Goal: Check status: Check status

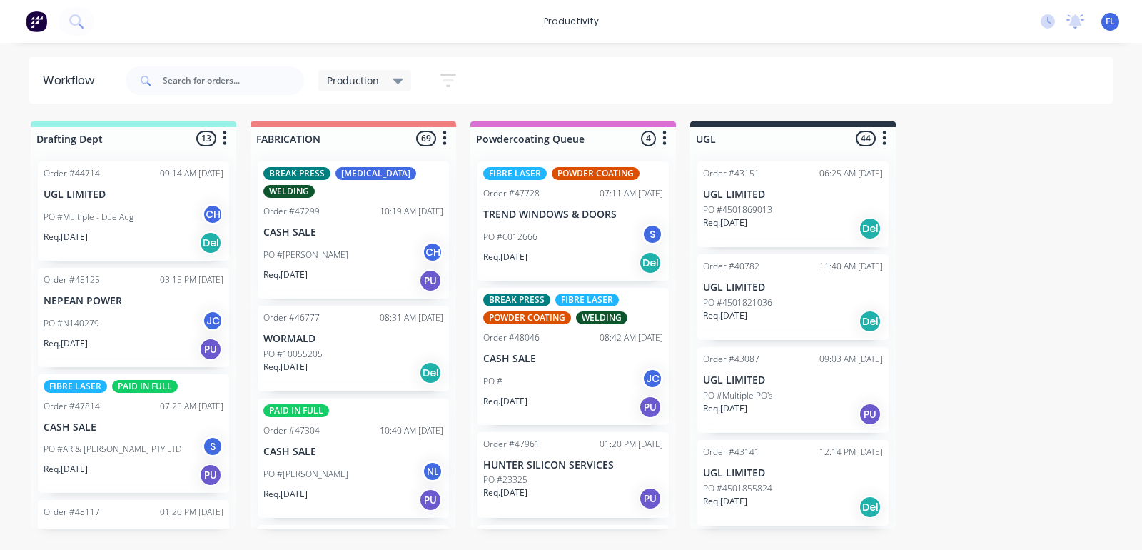
click at [359, 366] on div "Req. [DATE] Del" at bounding box center [353, 372] width 180 height 24
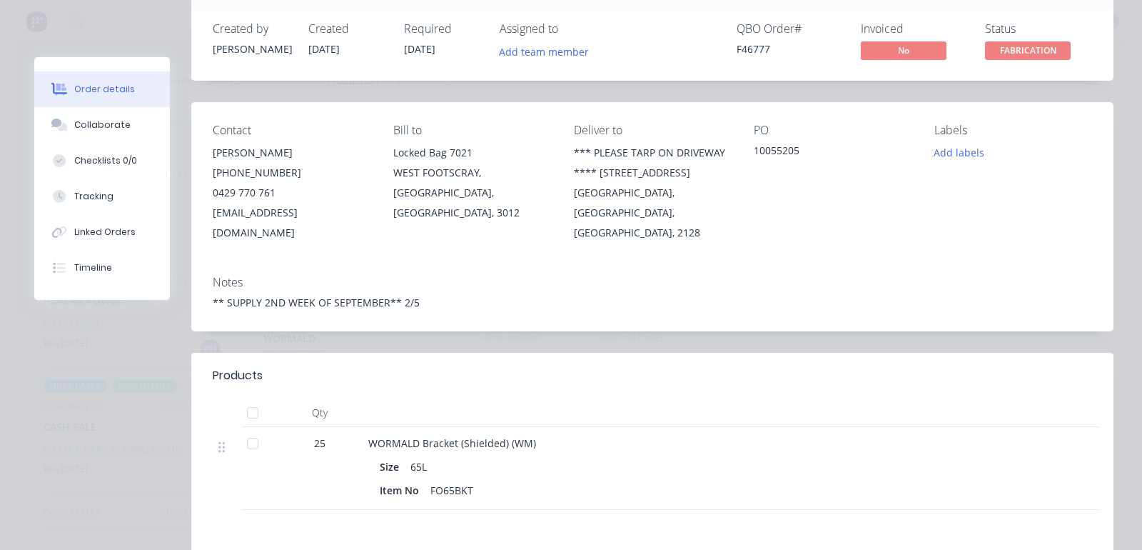
scroll to position [178, 0]
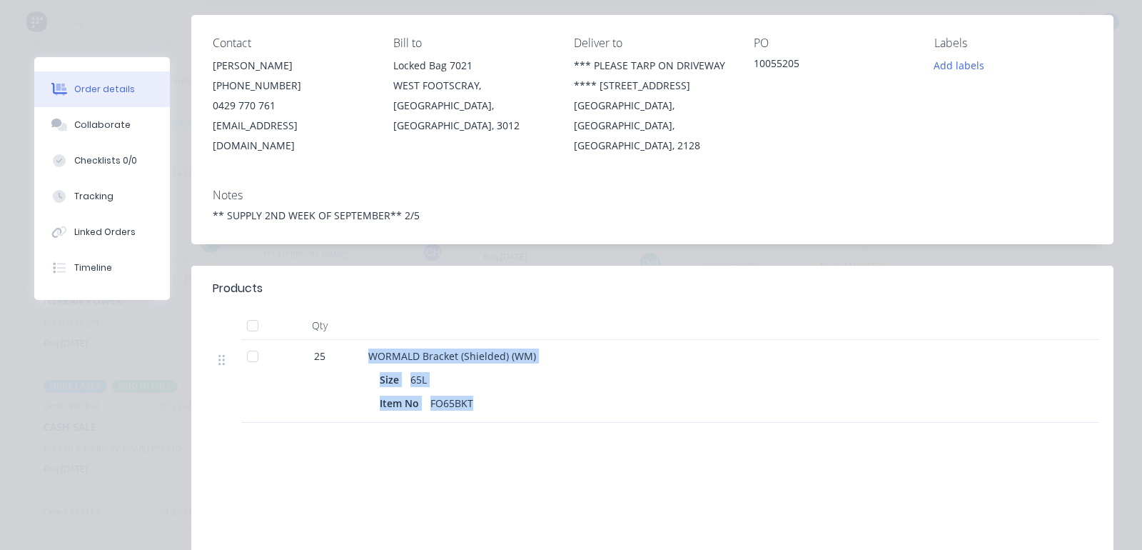
drag, startPoint x: 475, startPoint y: 386, endPoint x: 343, endPoint y: 343, distance: 139.1
click at [343, 343] on div "25 WORMALD Bracket (Shielded) (WM) Size 65L Item No FO65BKT" at bounding box center [652, 381] width 879 height 83
click at [343, 348] on div "25" at bounding box center [320, 355] width 74 height 15
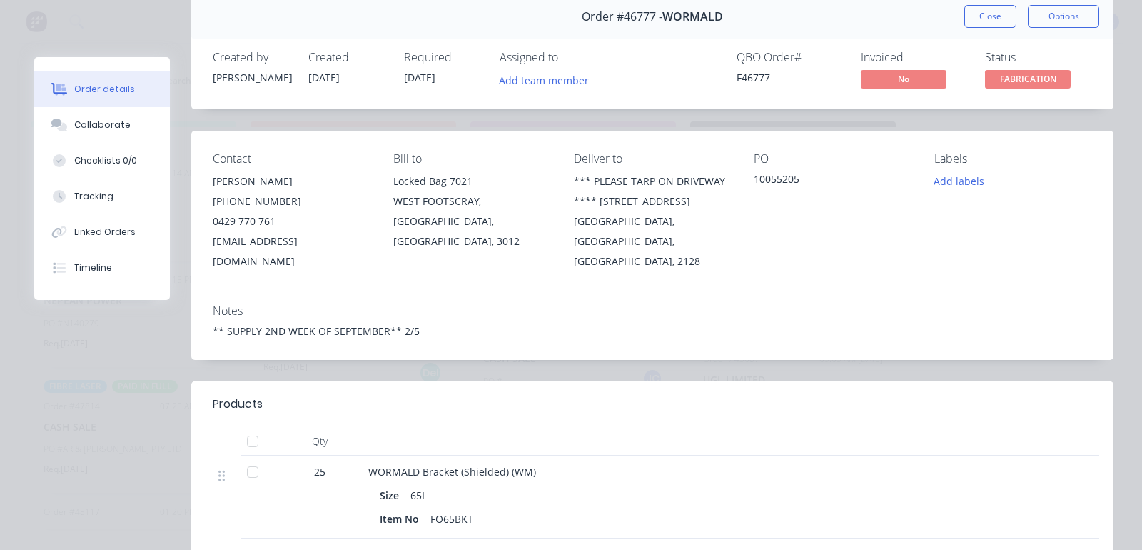
scroll to position [0, 0]
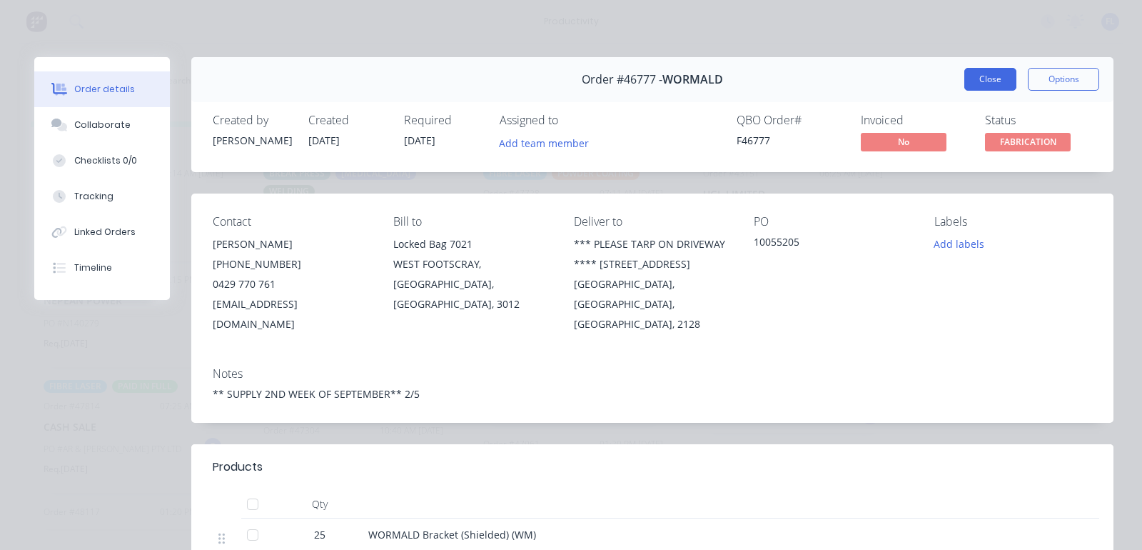
click at [964, 83] on button "Close" at bounding box center [990, 79] width 52 height 23
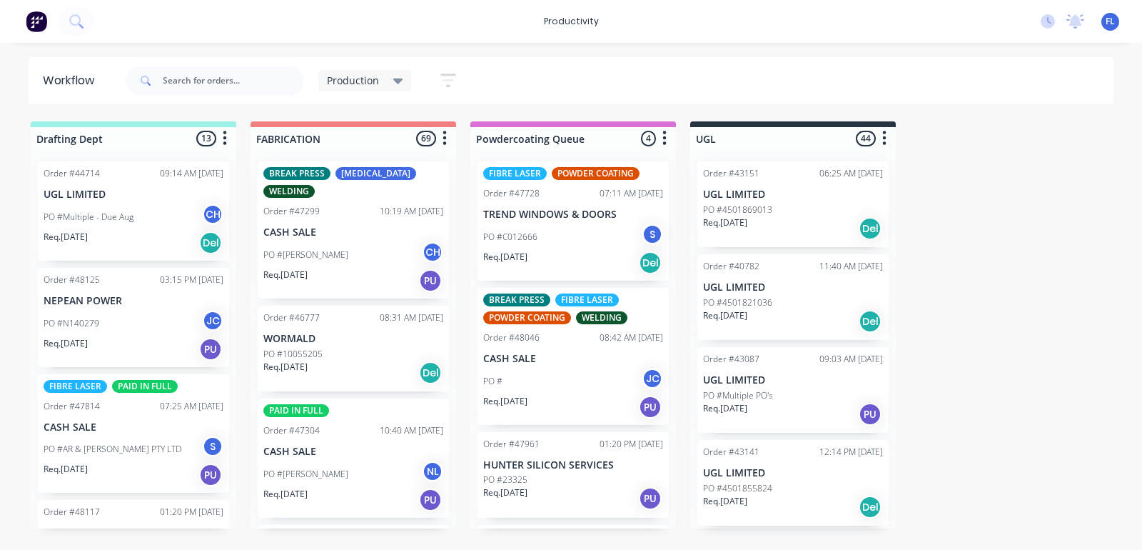
click at [390, 246] on div "PO #TONY VELOVSKI CH" at bounding box center [353, 254] width 180 height 27
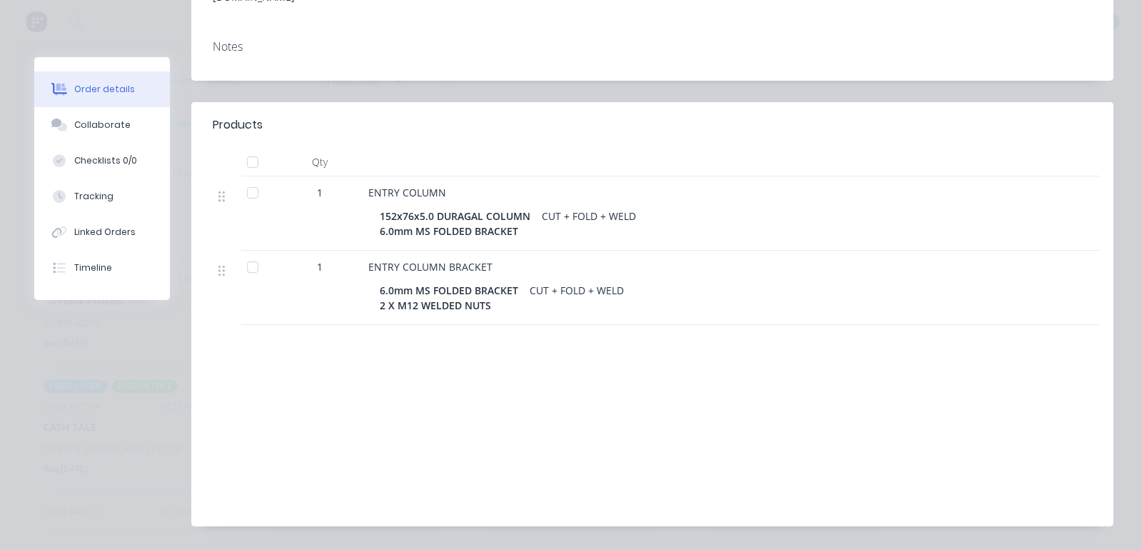
scroll to position [331, 0]
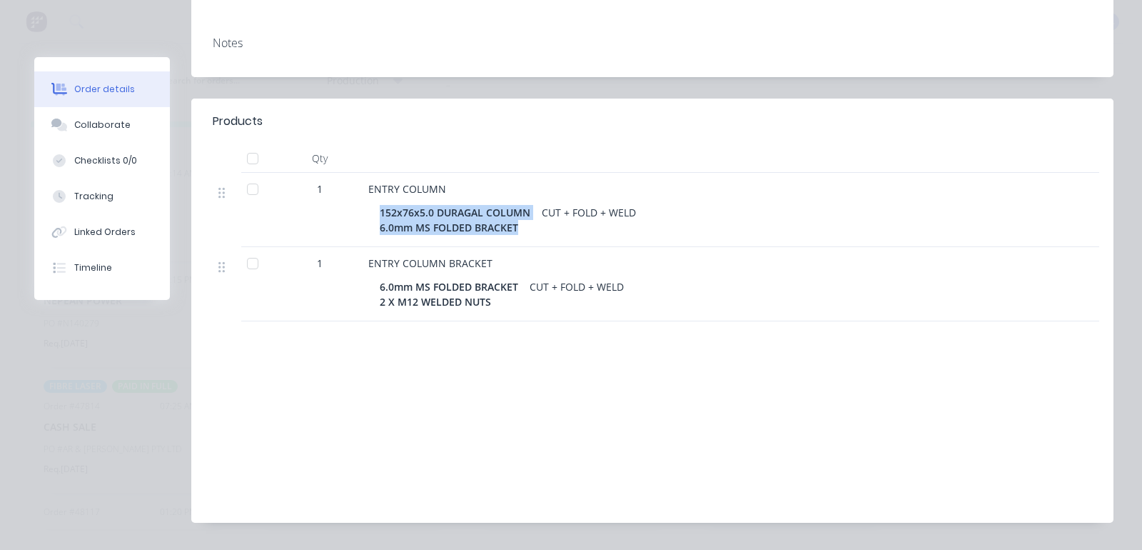
drag, startPoint x: 380, startPoint y: 166, endPoint x: 529, endPoint y: 180, distance: 149.8
click at [529, 202] on div "152x76x5.0 DURAGAL COLUMN 6.0mm MS FOLDED BRACKET" at bounding box center [458, 220] width 156 height 36
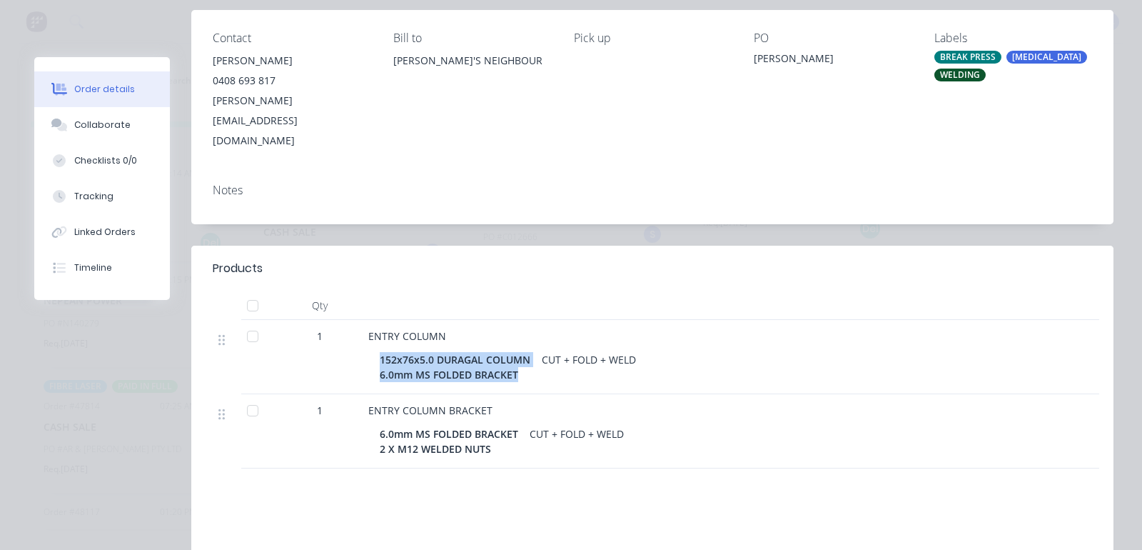
scroll to position [0, 0]
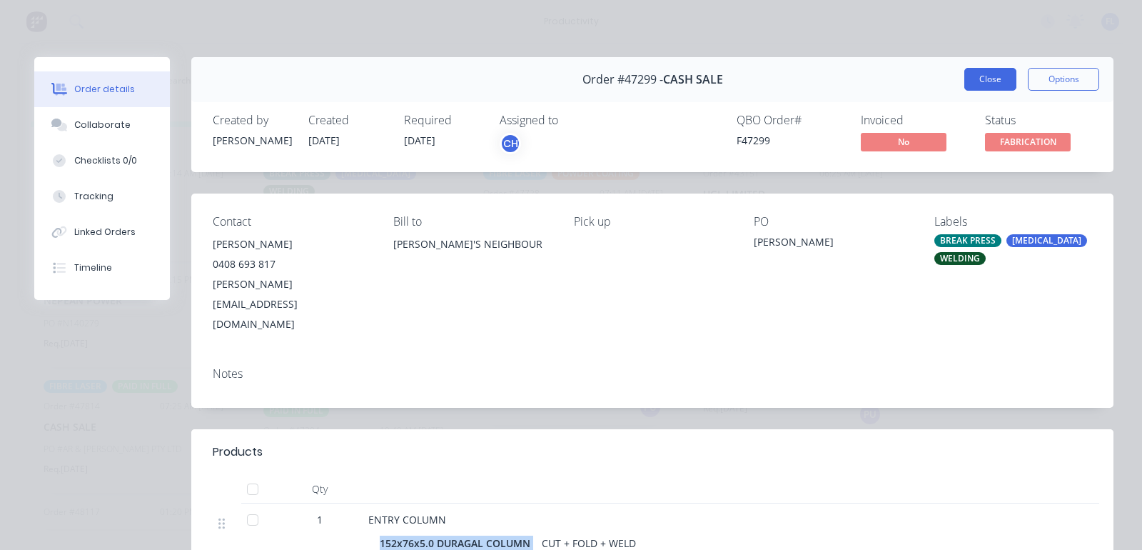
click at [964, 79] on button "Close" at bounding box center [990, 79] width 52 height 23
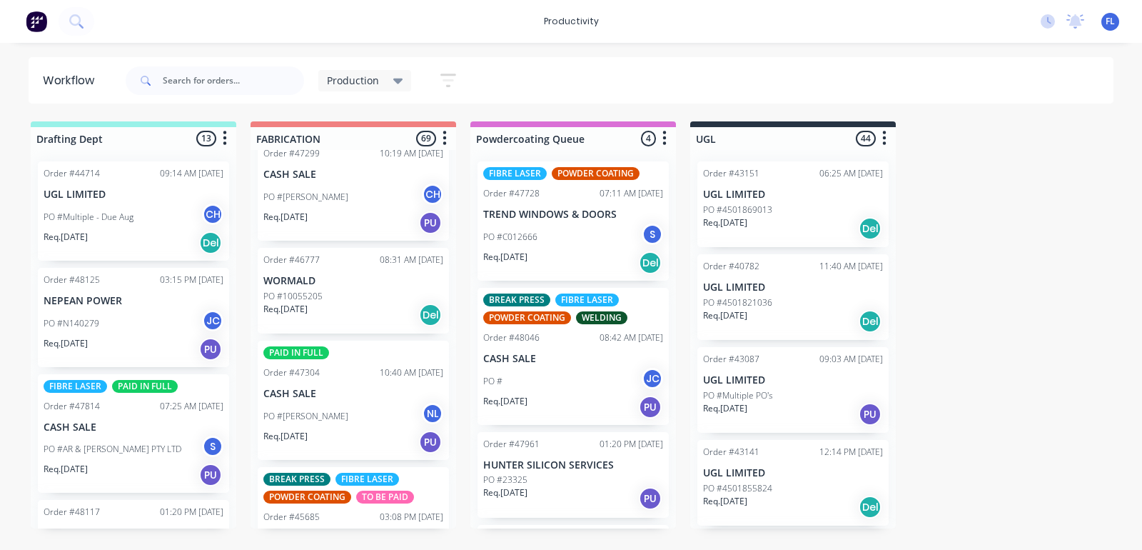
scroll to position [89, 0]
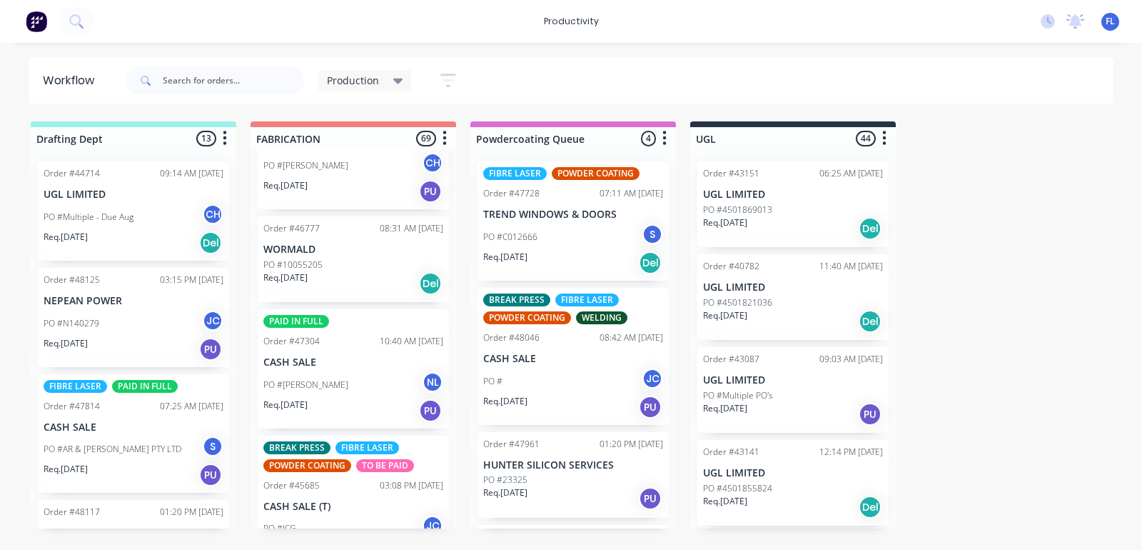
click at [334, 277] on div "Req. 11/09/25 Del" at bounding box center [353, 283] width 180 height 24
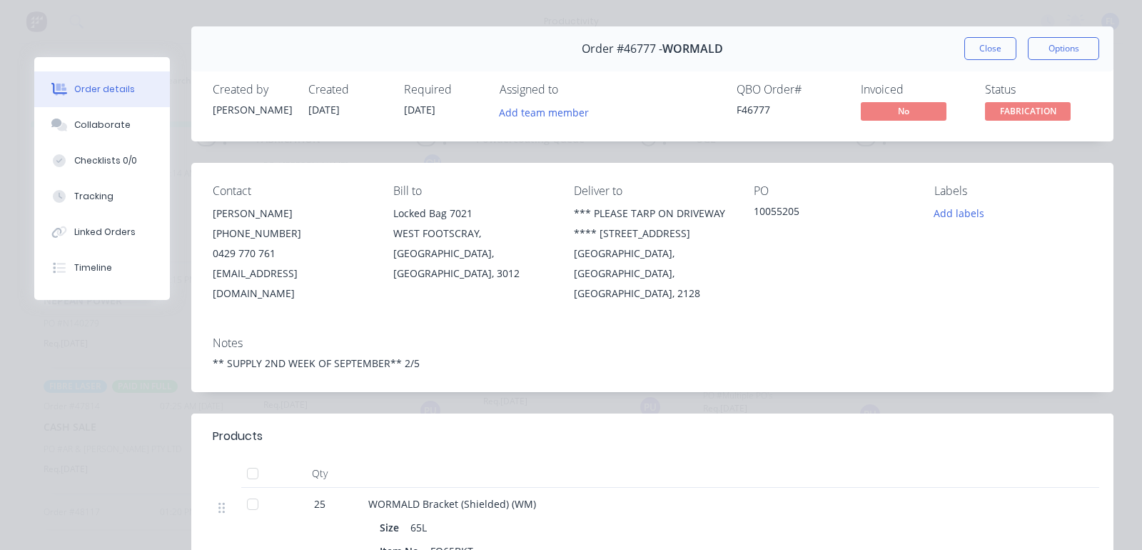
scroll to position [0, 0]
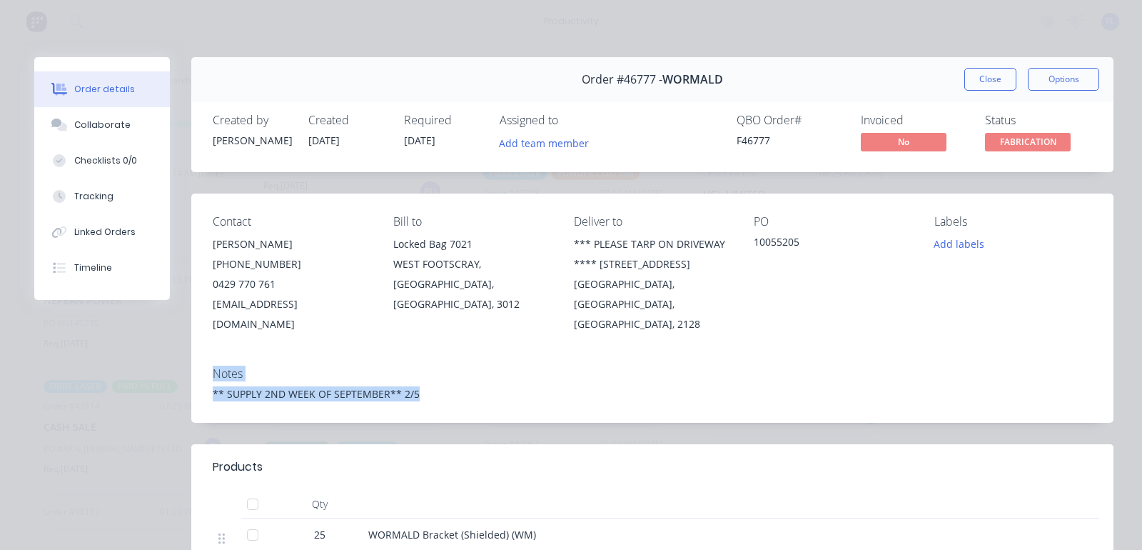
drag, startPoint x: 420, startPoint y: 371, endPoint x: 204, endPoint y: 350, distance: 216.6
click at [204, 355] on div "Notes ** SUPPLY 2ND WEEK OF SEPTEMBER** 2/5" at bounding box center [652, 388] width 922 height 67
click at [487, 355] on div "Notes ** SUPPLY 2ND WEEK OF SEPTEMBER** 2/5" at bounding box center [652, 388] width 922 height 67
click at [967, 81] on button "Close" at bounding box center [990, 79] width 52 height 23
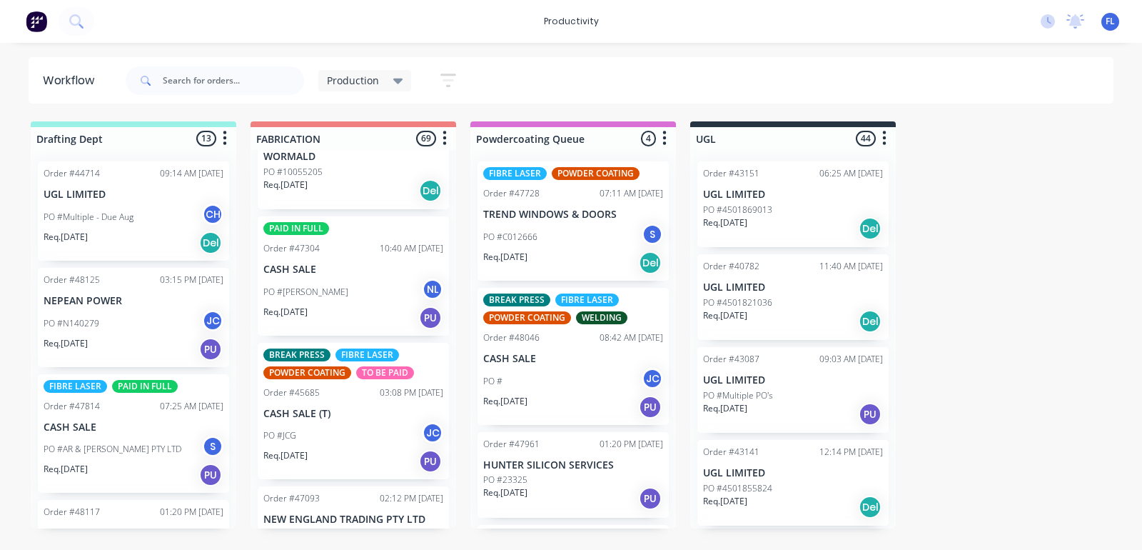
scroll to position [268, 0]
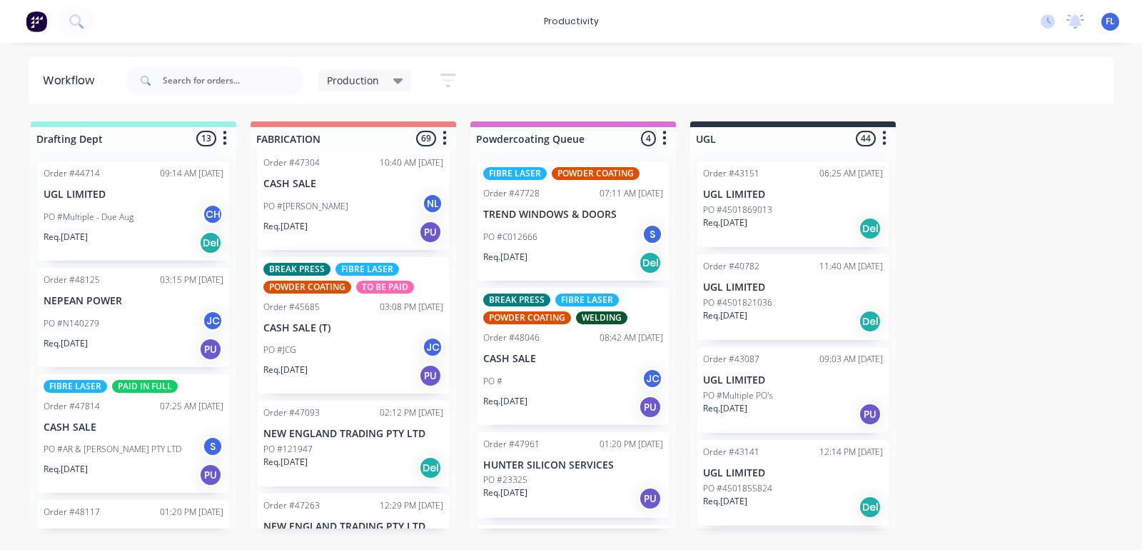
click at [323, 161] on div "Order #47304 10:40 AM 28/08/25" at bounding box center [353, 162] width 180 height 13
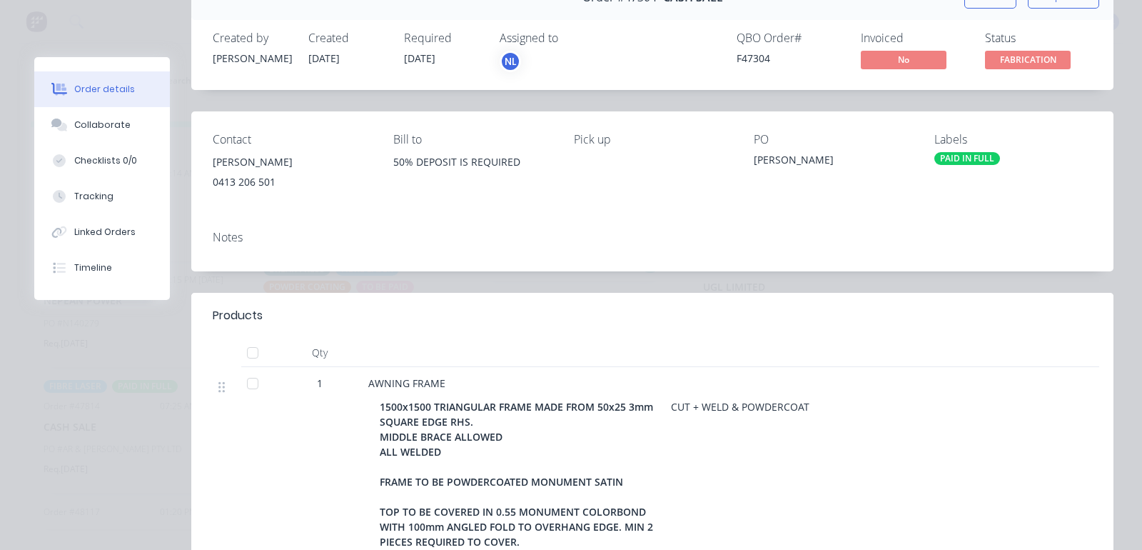
scroll to position [0, 0]
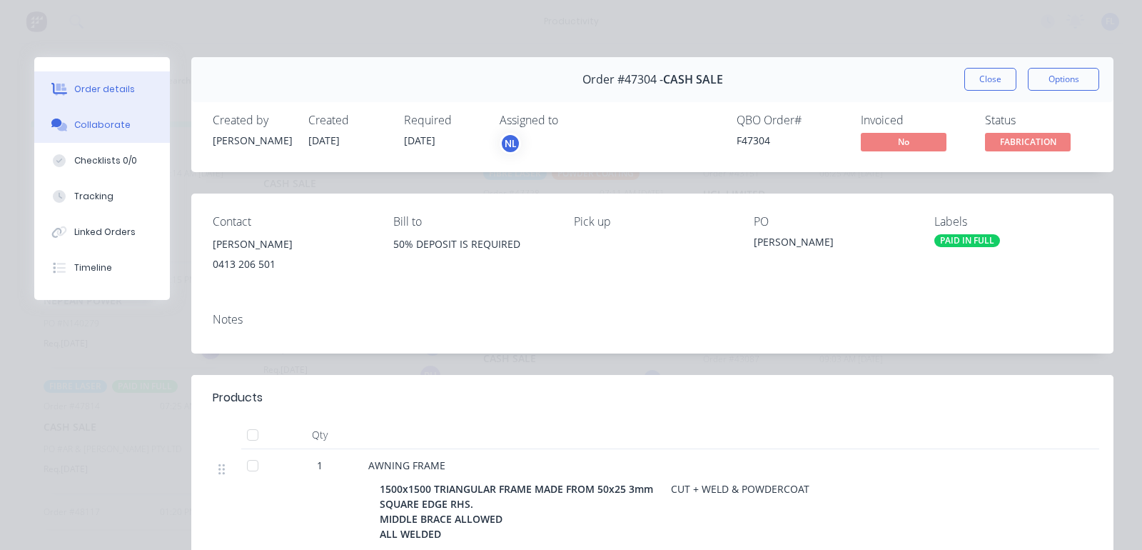
click at [91, 123] on div "Collaborate" at bounding box center [102, 124] width 56 height 13
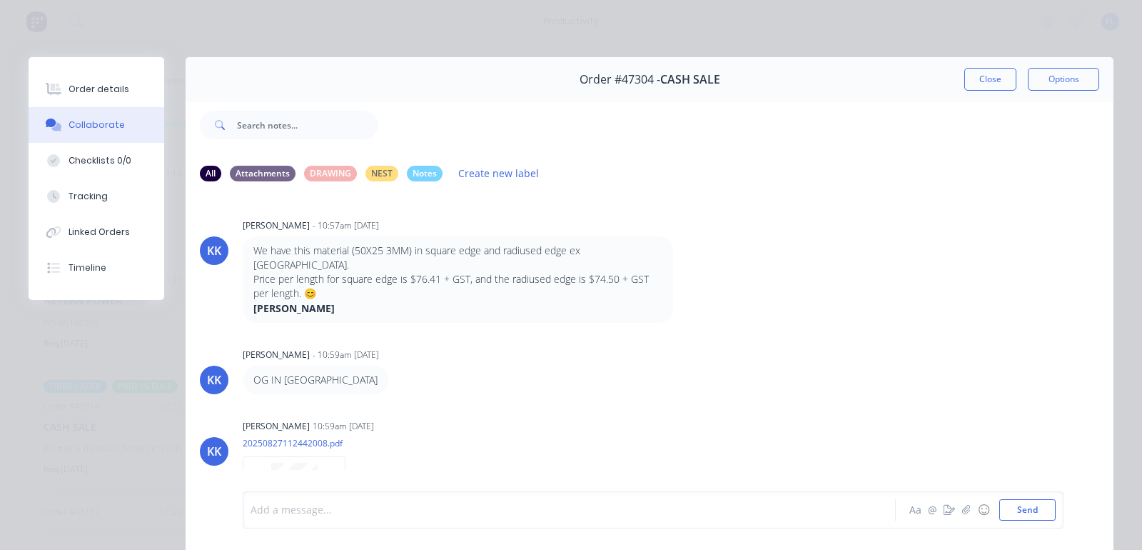
click at [293, 503] on div at bounding box center [552, 510] width 603 height 15
click at [345, 514] on div "@Nilesh" at bounding box center [552, 510] width 603 height 15
click at [993, 90] on button "Close" at bounding box center [990, 79] width 52 height 23
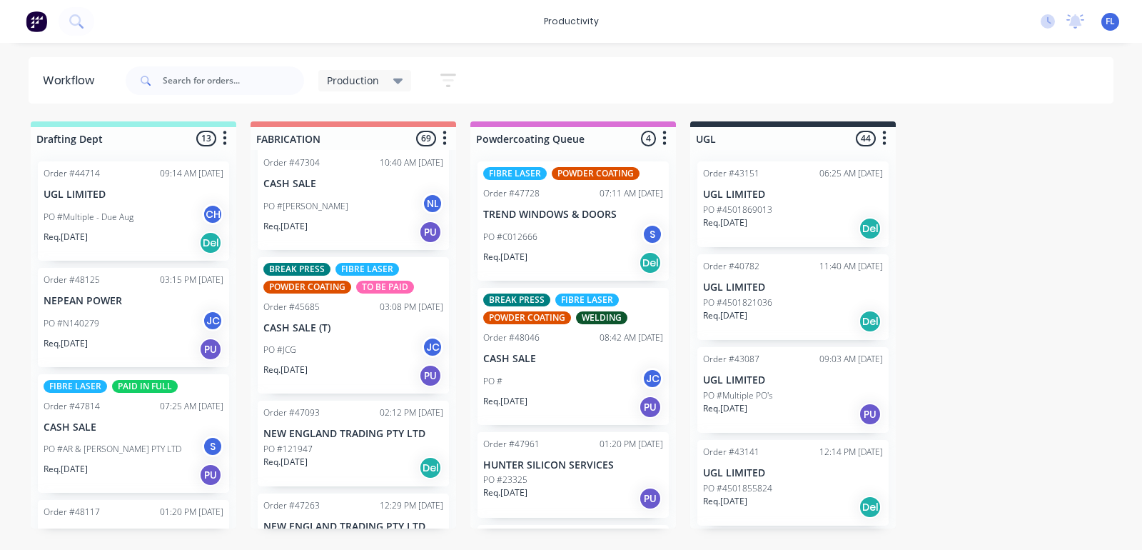
click at [375, 360] on div "PO #JCG JC" at bounding box center [353, 349] width 180 height 27
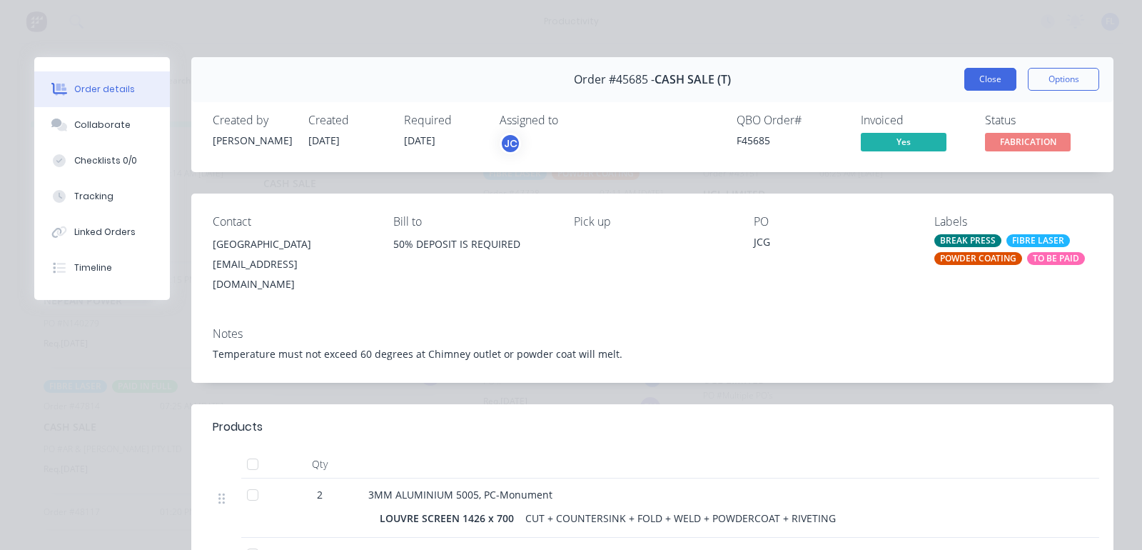
click at [964, 74] on button "Close" at bounding box center [990, 79] width 52 height 23
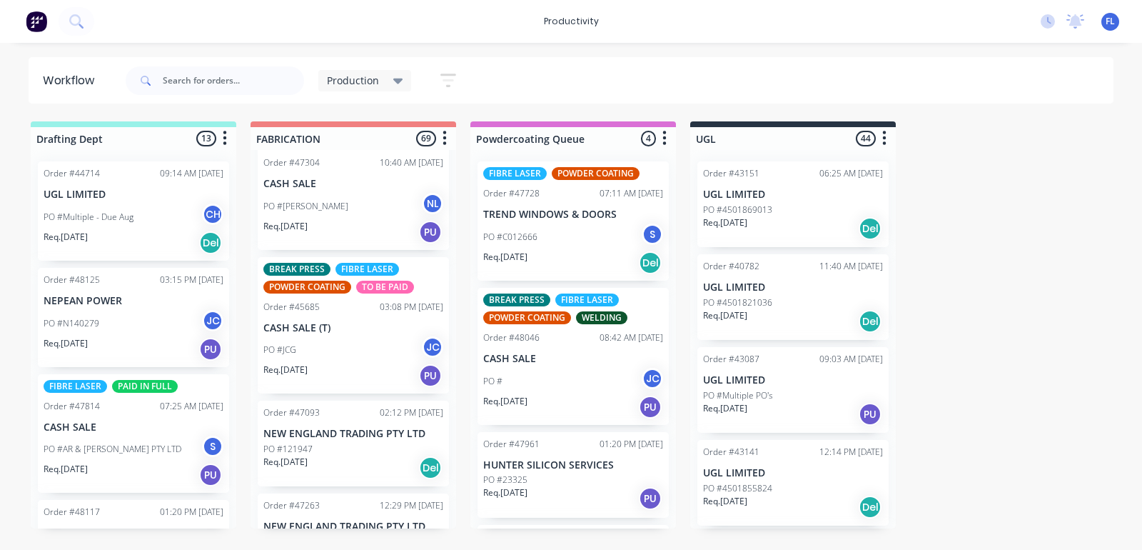
click at [388, 364] on div "Req. 19/09/25 PU" at bounding box center [353, 375] width 180 height 24
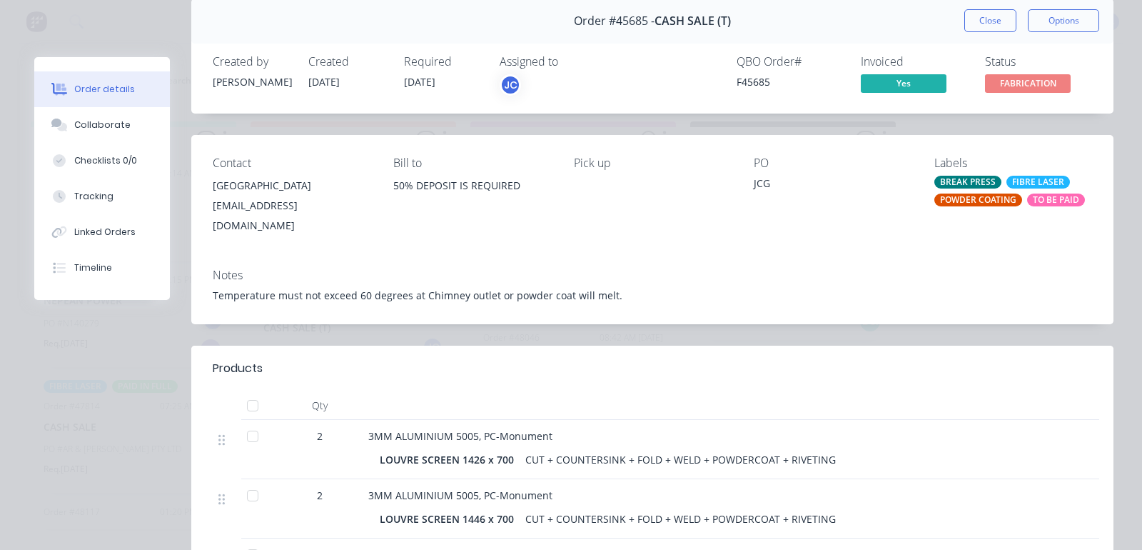
scroll to position [178, 0]
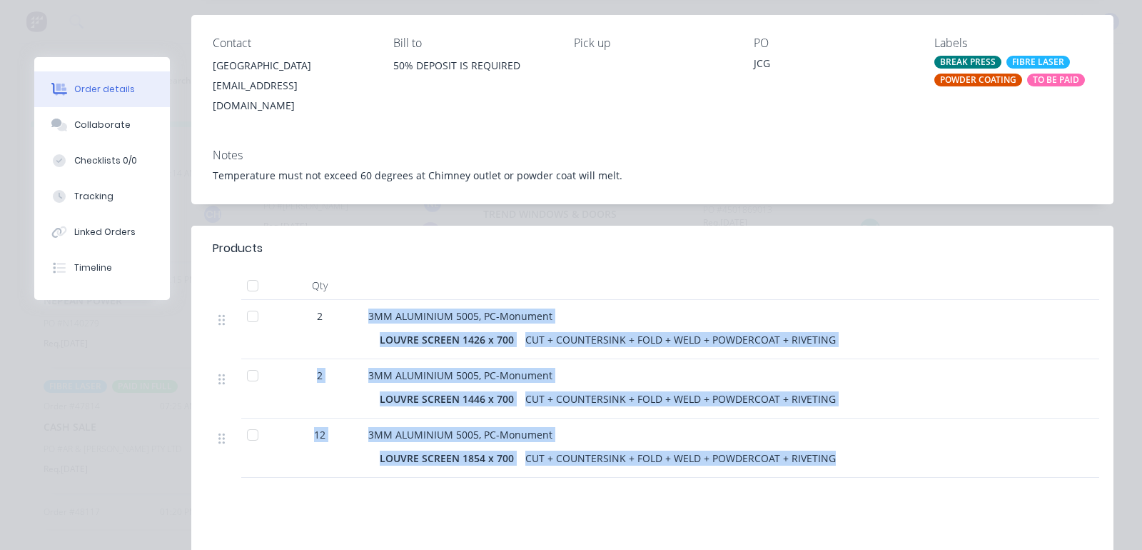
drag, startPoint x: 362, startPoint y: 297, endPoint x: 844, endPoint y: 466, distance: 510.7
click at [844, 466] on div "Products Qty 2 3MM ALUMINIUM 5005, PC-Monument LOUVRE SCREEN 1426 x 700 CUT + C…" at bounding box center [652, 452] width 922 height 453
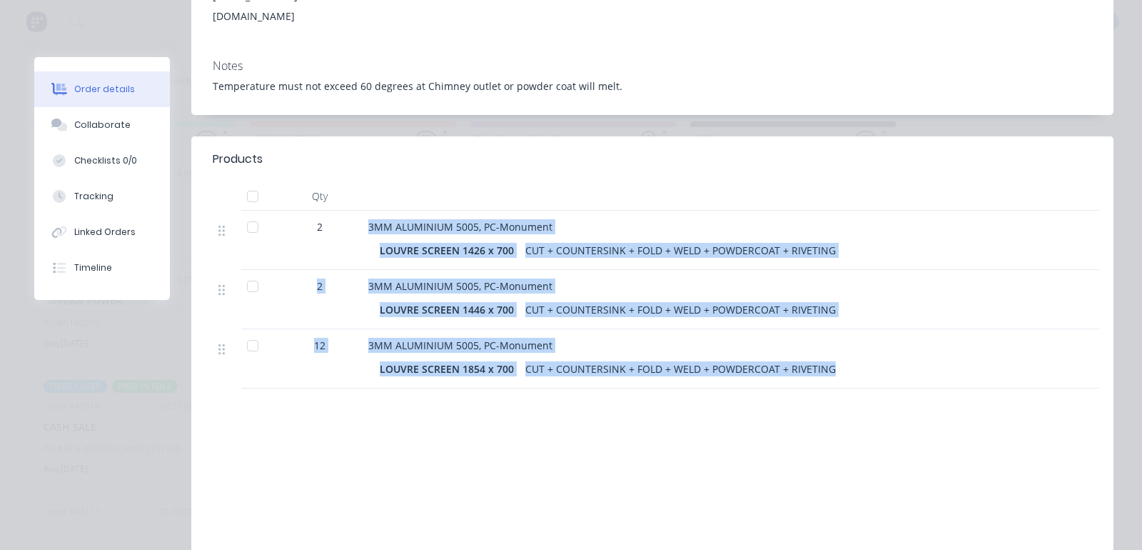
scroll to position [0, 0]
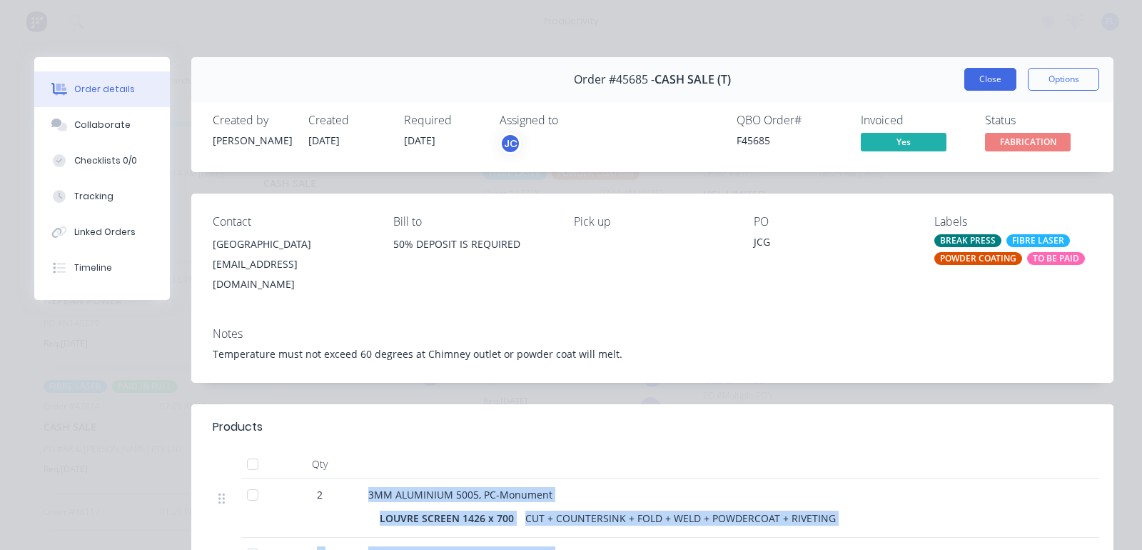
click at [964, 86] on button "Close" at bounding box center [990, 79] width 52 height 23
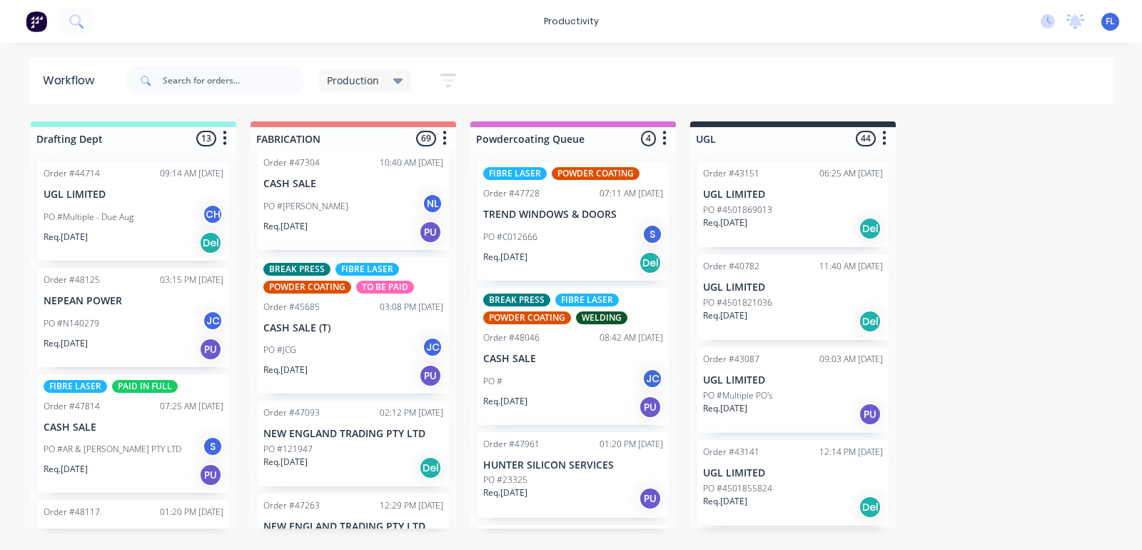
scroll to position [357, 0]
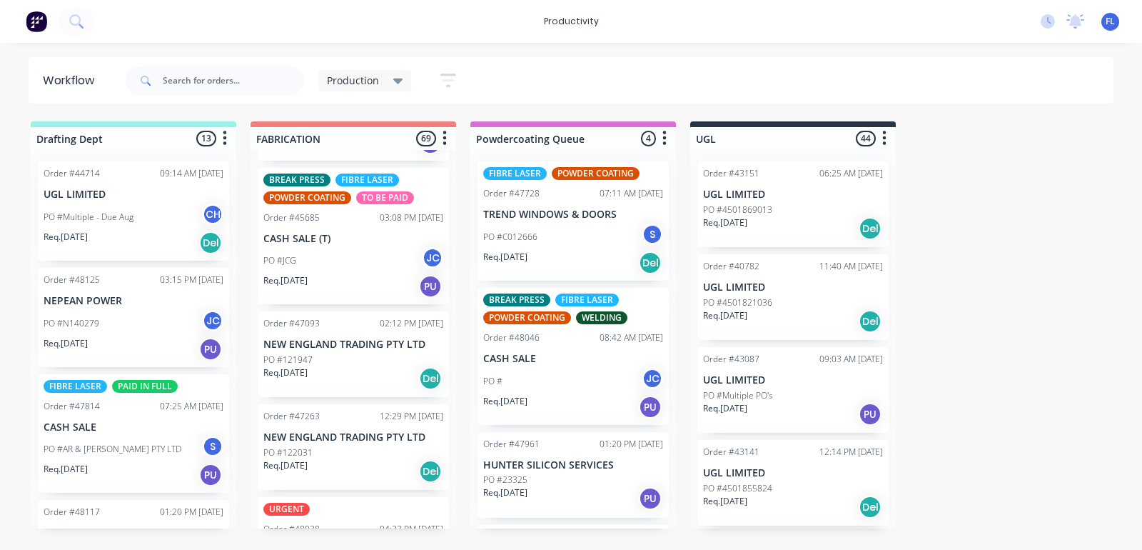
click at [321, 377] on div "Req. 22/09/25 Del" at bounding box center [353, 378] width 180 height 24
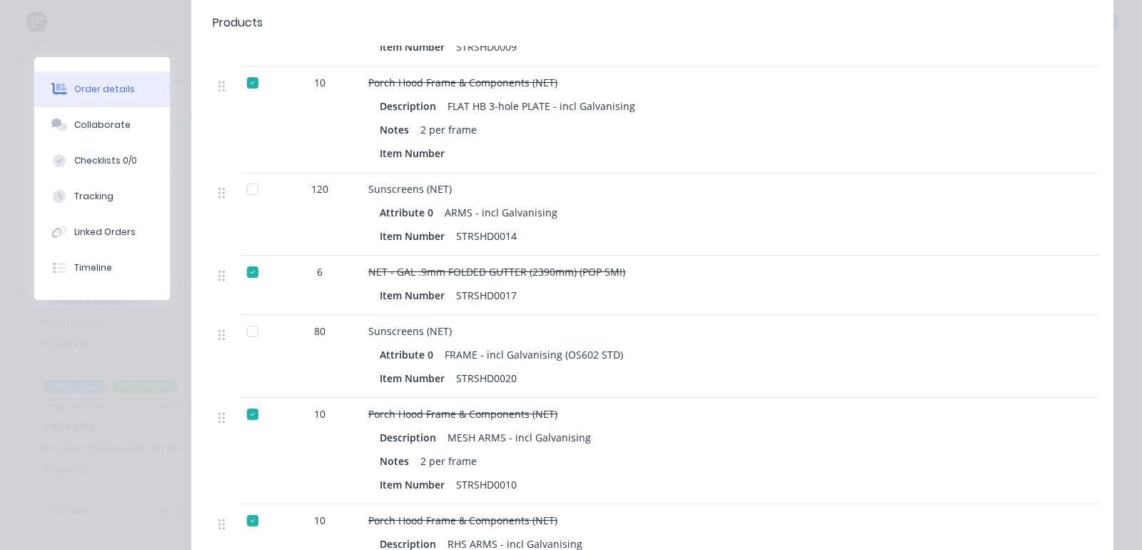
scroll to position [714, 0]
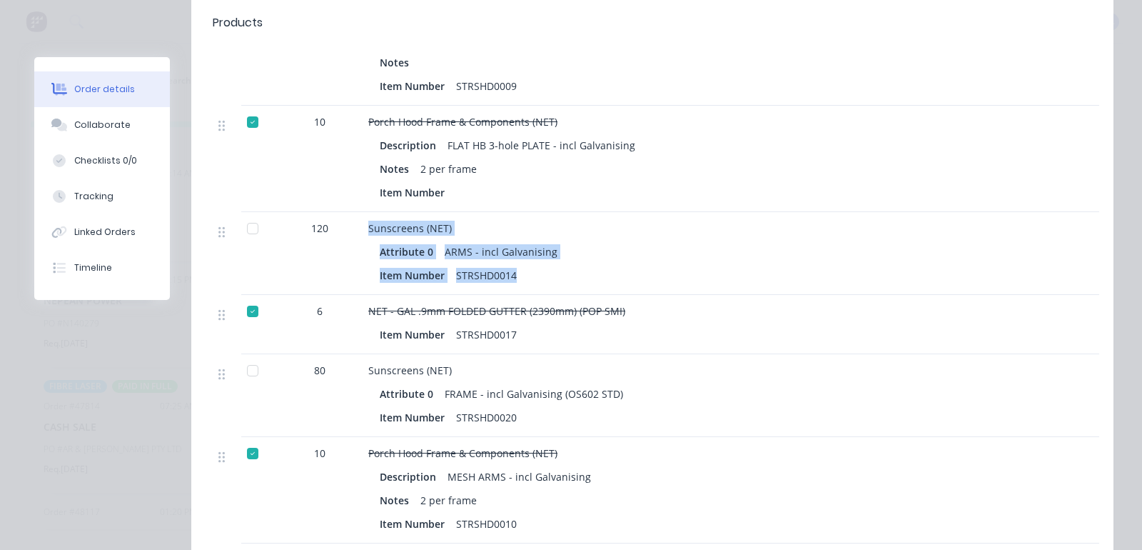
drag, startPoint x: 523, startPoint y: 238, endPoint x: 352, endPoint y: 204, distance: 174.6
click at [352, 212] on div "120 Sunscreens (NET) Attribute 0 ARMS - incl Galvanising Item Number STRSHD0014" at bounding box center [652, 253] width 879 height 83
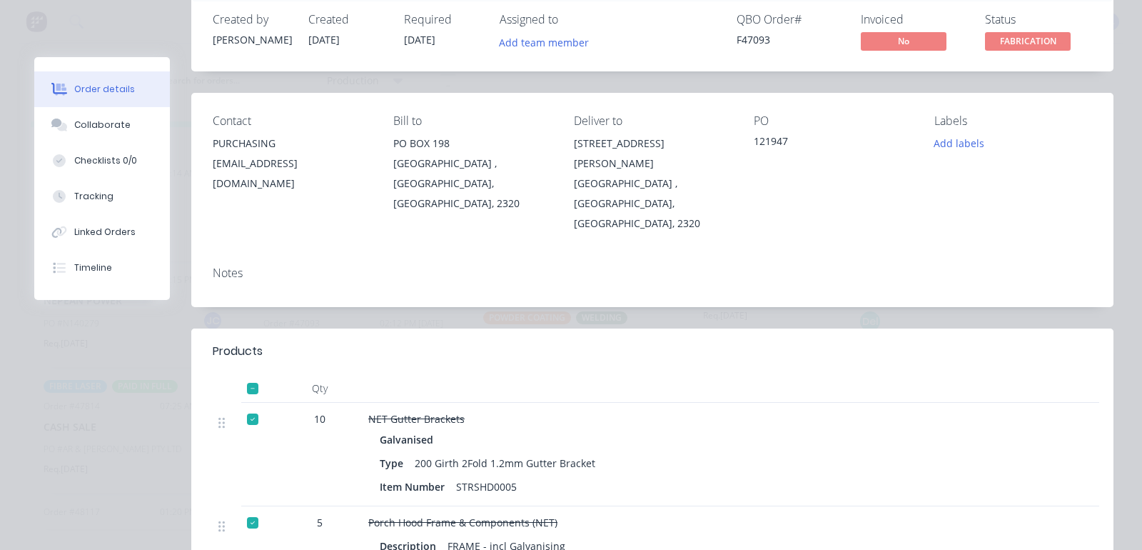
scroll to position [0, 0]
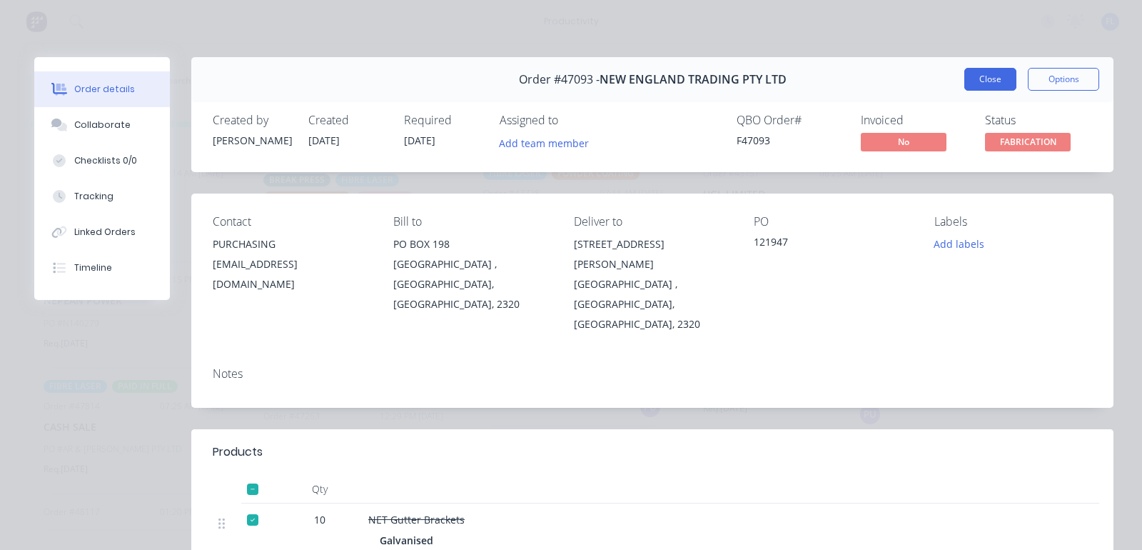
click at [967, 76] on button "Close" at bounding box center [990, 79] width 52 height 23
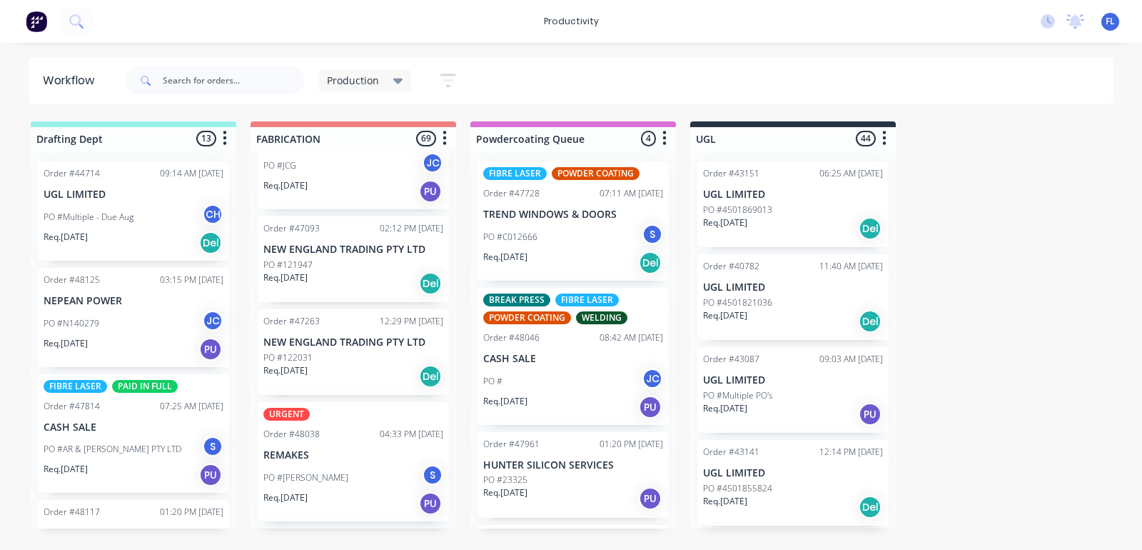
scroll to position [357, 0]
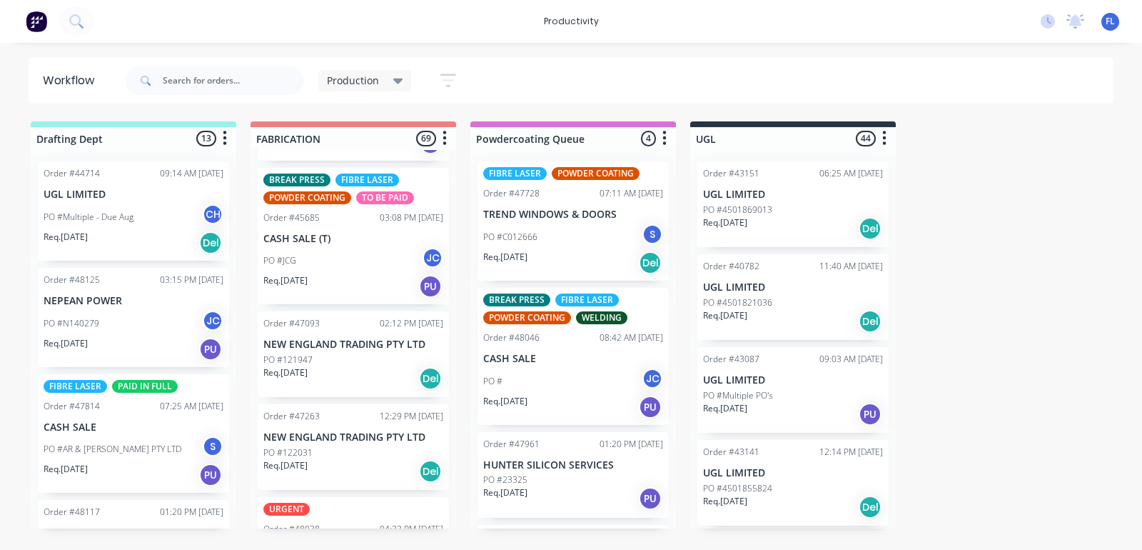
click at [350, 420] on div "Order #47263 12:29 PM 26/08/25" at bounding box center [353, 416] width 180 height 13
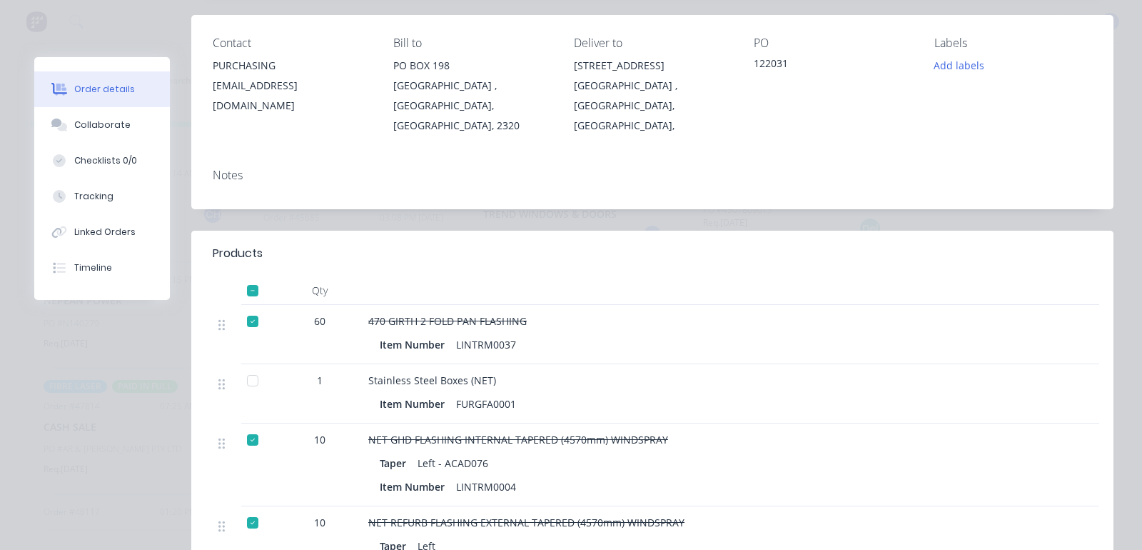
scroll to position [268, 0]
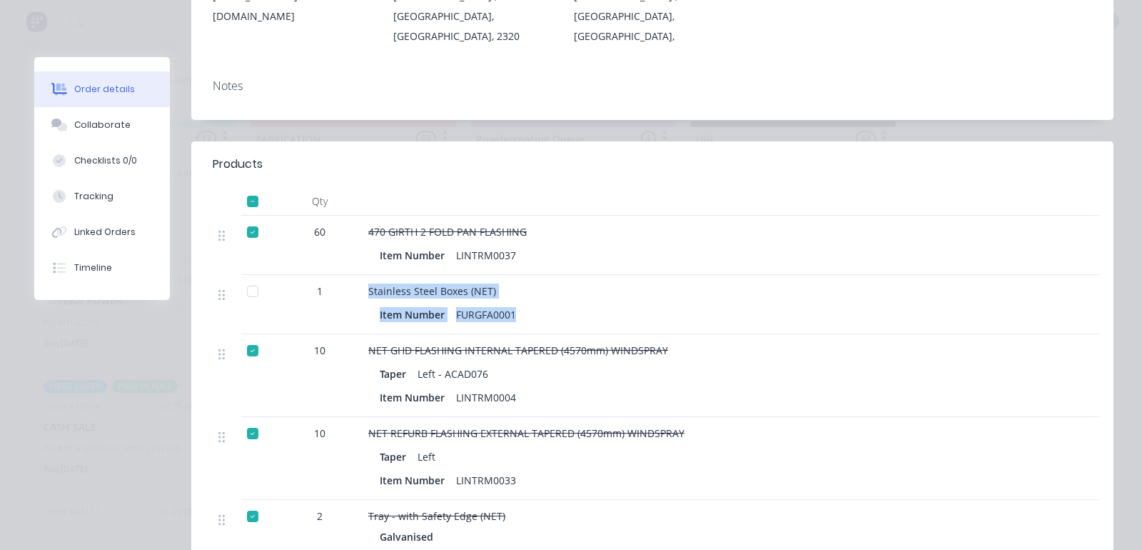
drag, startPoint x: 533, startPoint y: 297, endPoint x: 323, endPoint y: 271, distance: 211.4
click at [323, 275] on div "1 Stainless Steel Boxes (NET) Item Number FURGFA0001" at bounding box center [652, 304] width 879 height 59
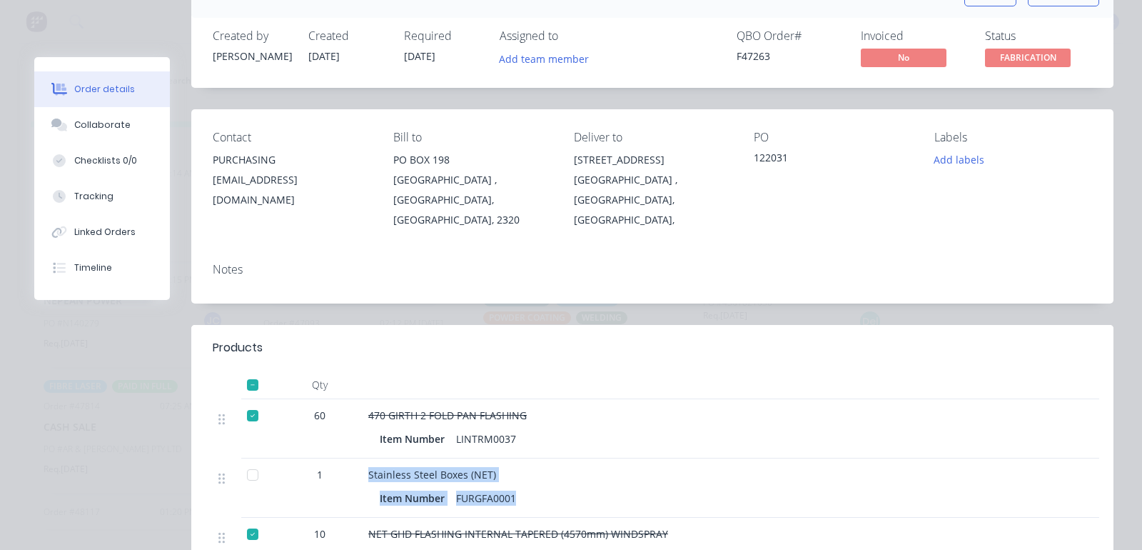
scroll to position [0, 0]
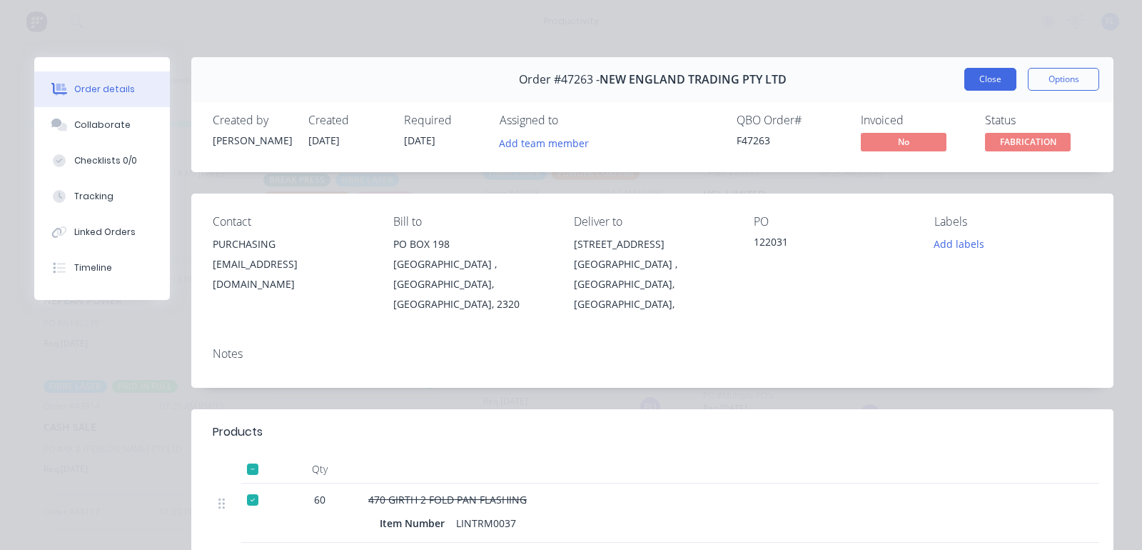
click at [964, 81] on button "Close" at bounding box center [990, 79] width 52 height 23
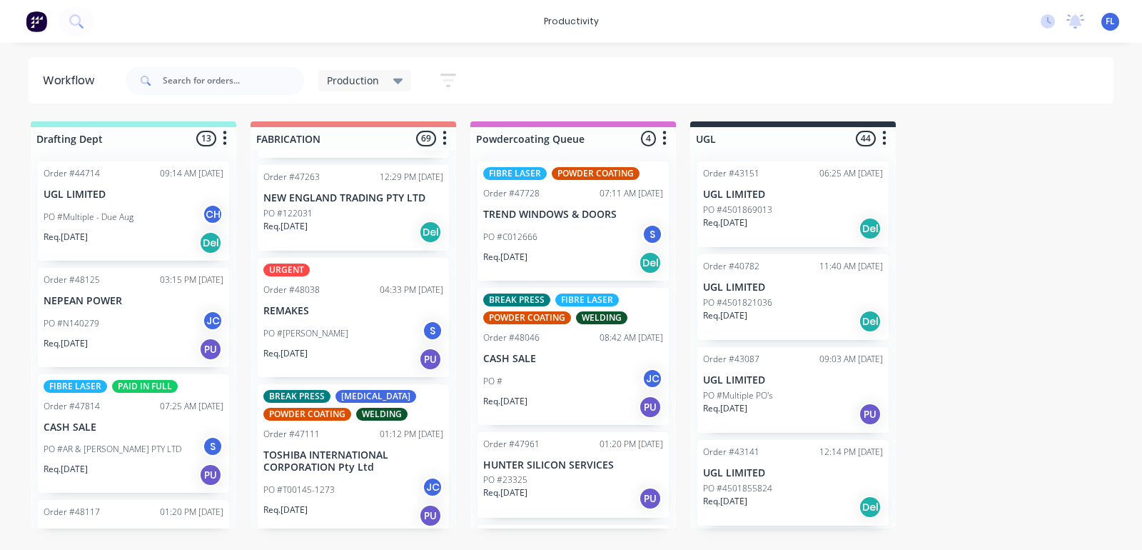
scroll to position [625, 0]
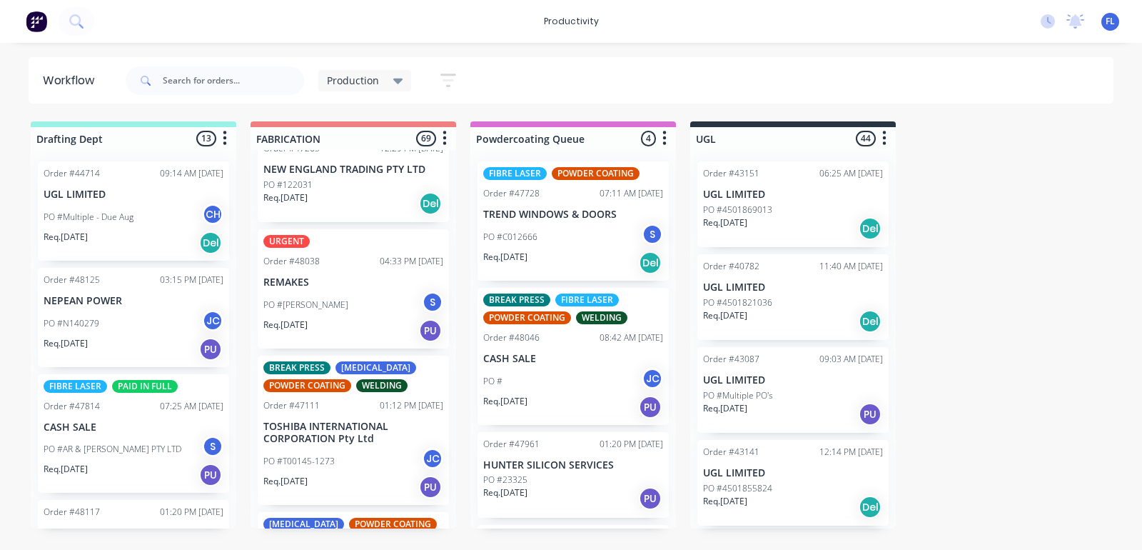
click at [344, 307] on div "PO #JACK PRICE S" at bounding box center [353, 304] width 180 height 27
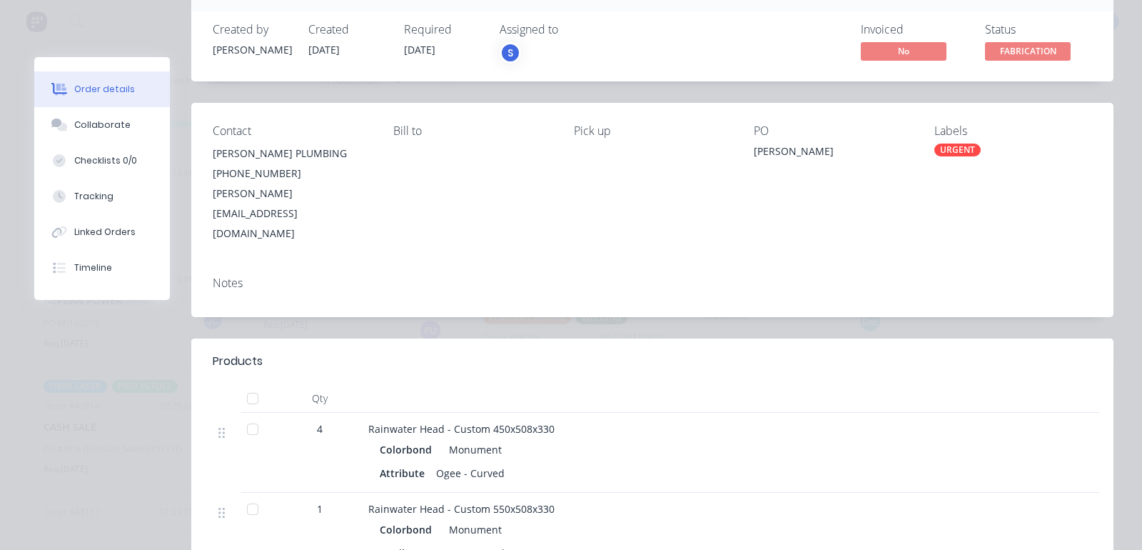
scroll to position [0, 0]
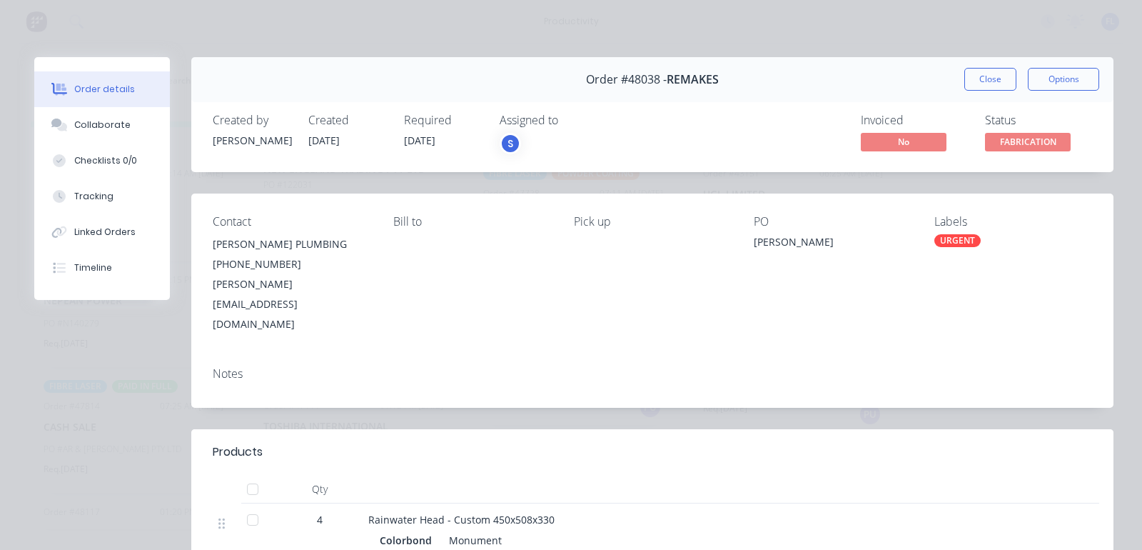
click at [985, 141] on span "FABRICATION" at bounding box center [1028, 142] width 86 height 18
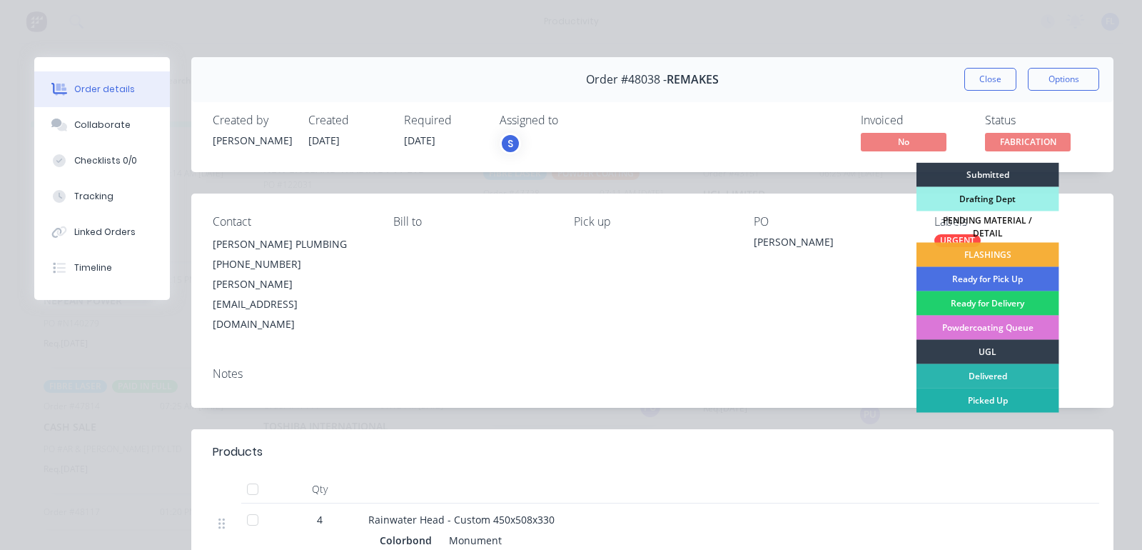
click at [994, 388] on div "Picked Up" at bounding box center [988, 400] width 143 height 24
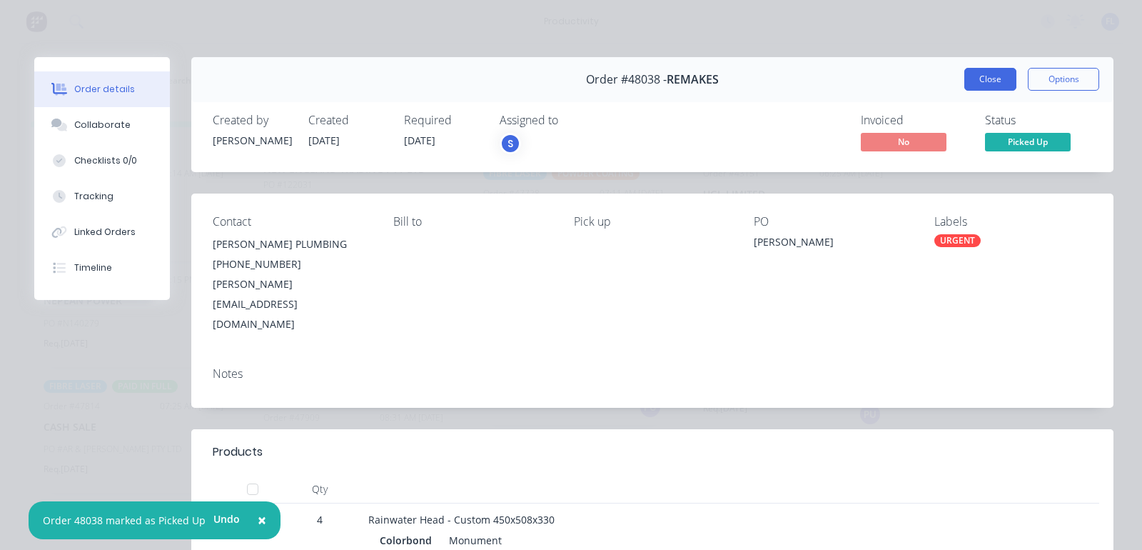
click at [966, 72] on button "Close" at bounding box center [990, 79] width 52 height 23
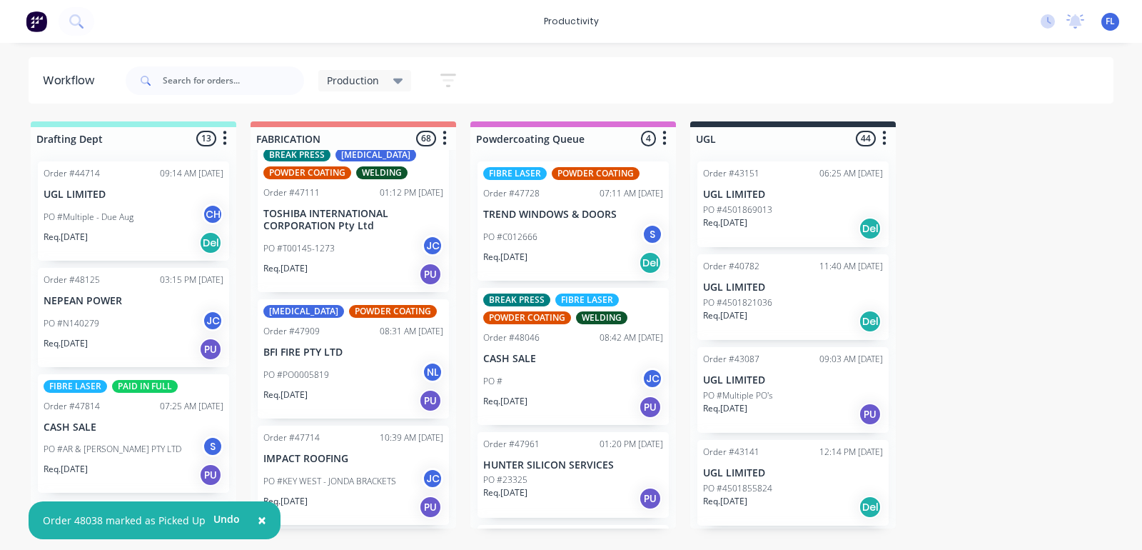
scroll to position [714, 0]
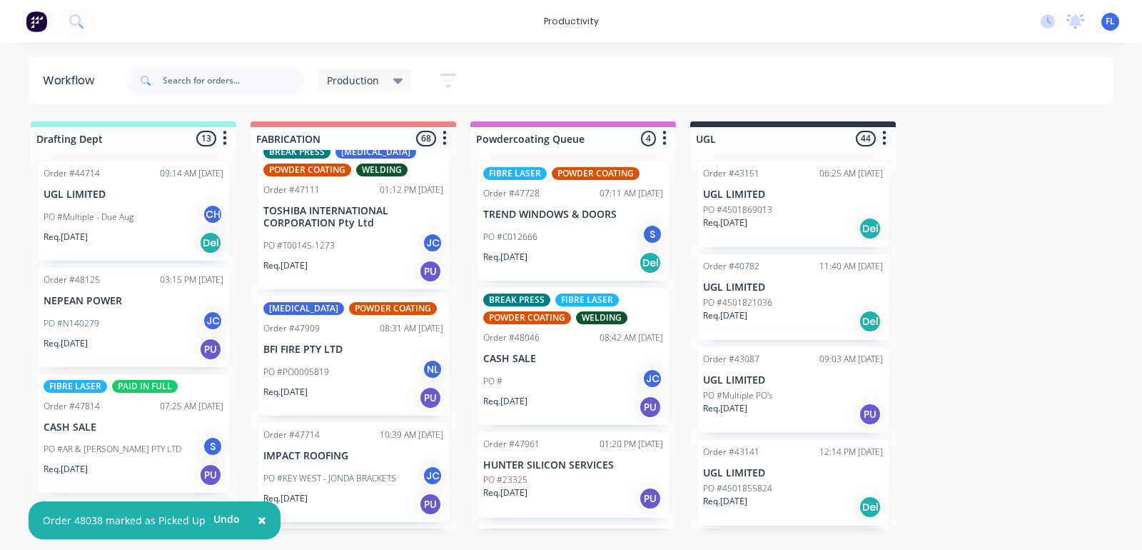
click at [308, 369] on p "PO #PO0005819" at bounding box center [296, 371] width 66 height 13
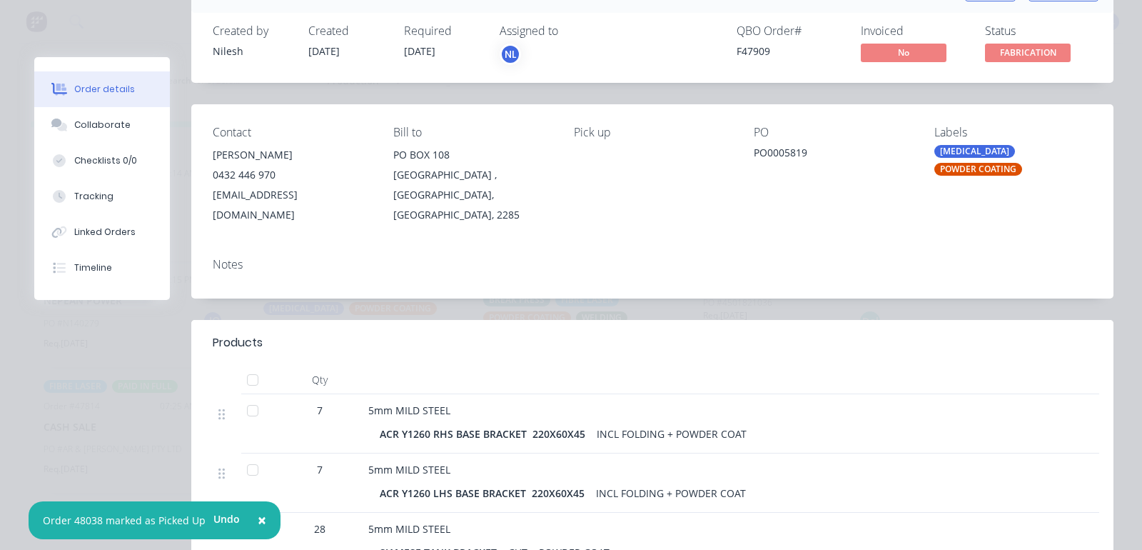
scroll to position [178, 0]
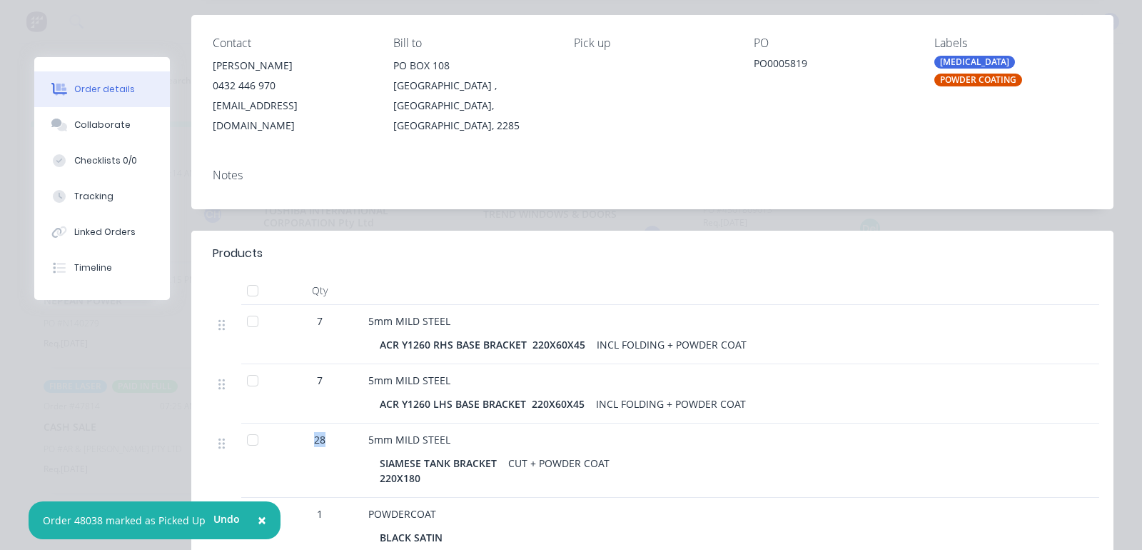
drag, startPoint x: 338, startPoint y: 423, endPoint x: 301, endPoint y: 408, distance: 40.3
click at [301, 423] on div "28" at bounding box center [320, 460] width 86 height 74
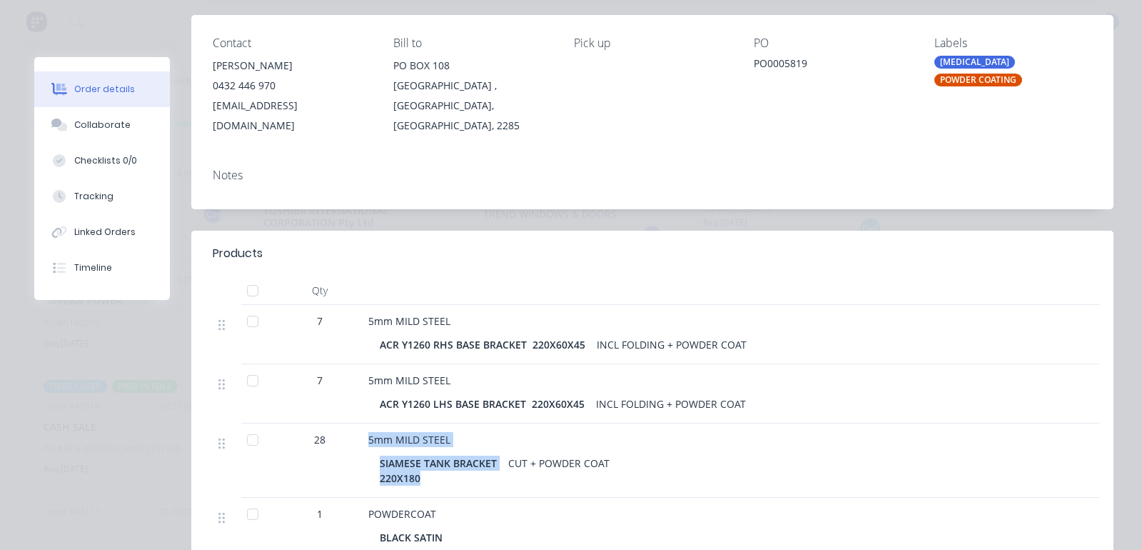
drag, startPoint x: 437, startPoint y: 460, endPoint x: 359, endPoint y: 440, distance: 80.5
click at [359, 440] on div "28 5mm MILD STEEL SIAMESE TANK BRACKET 220X180 CUT + POWDER COAT" at bounding box center [652, 460] width 879 height 74
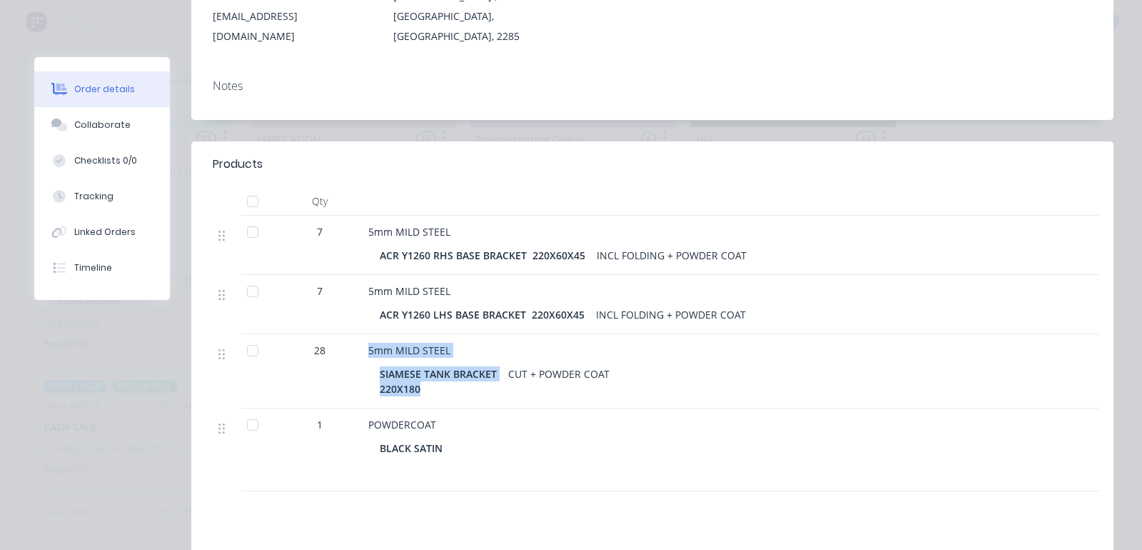
scroll to position [0, 0]
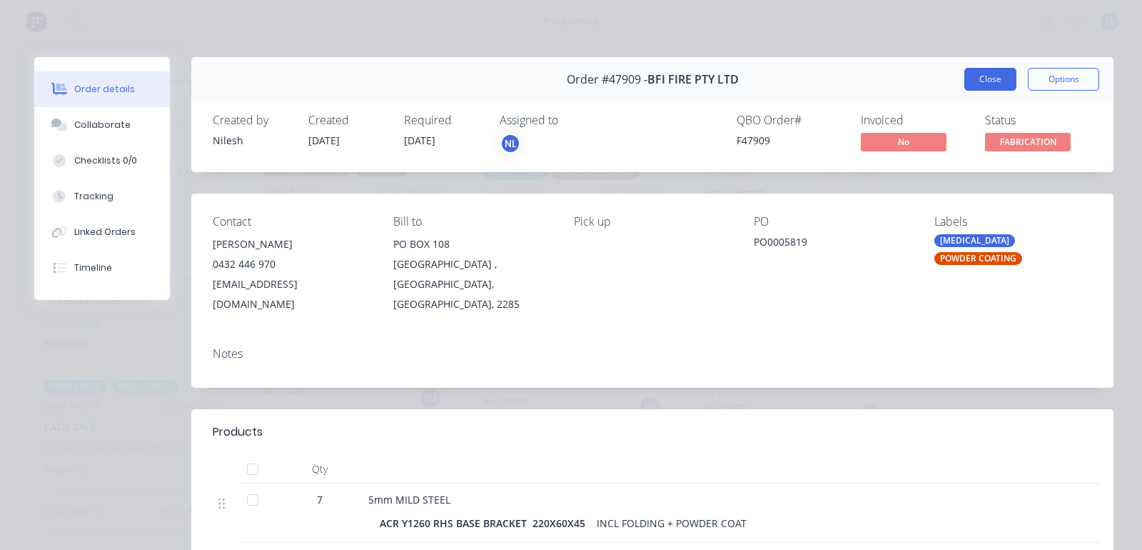
click at [964, 84] on button "Close" at bounding box center [990, 79] width 52 height 23
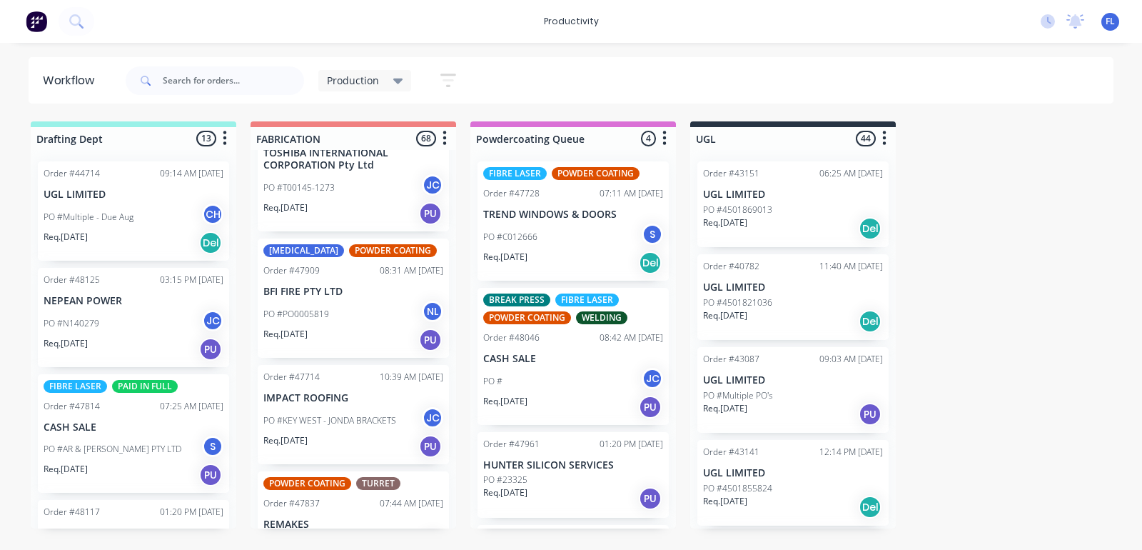
scroll to position [803, 0]
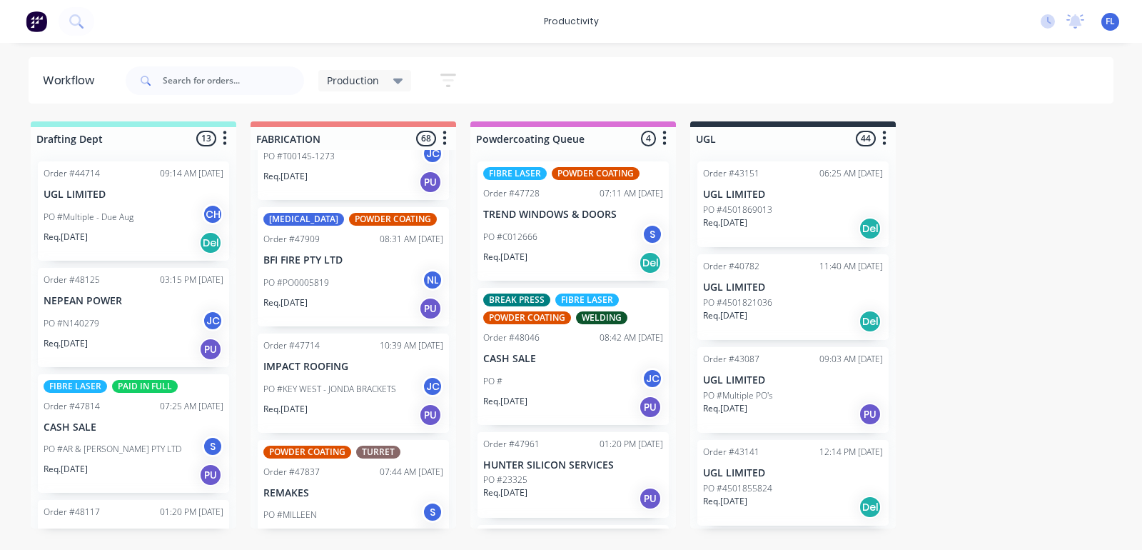
click at [370, 393] on p "PO #KEY WEST - JONDA BRACKETS" at bounding box center [329, 389] width 133 height 13
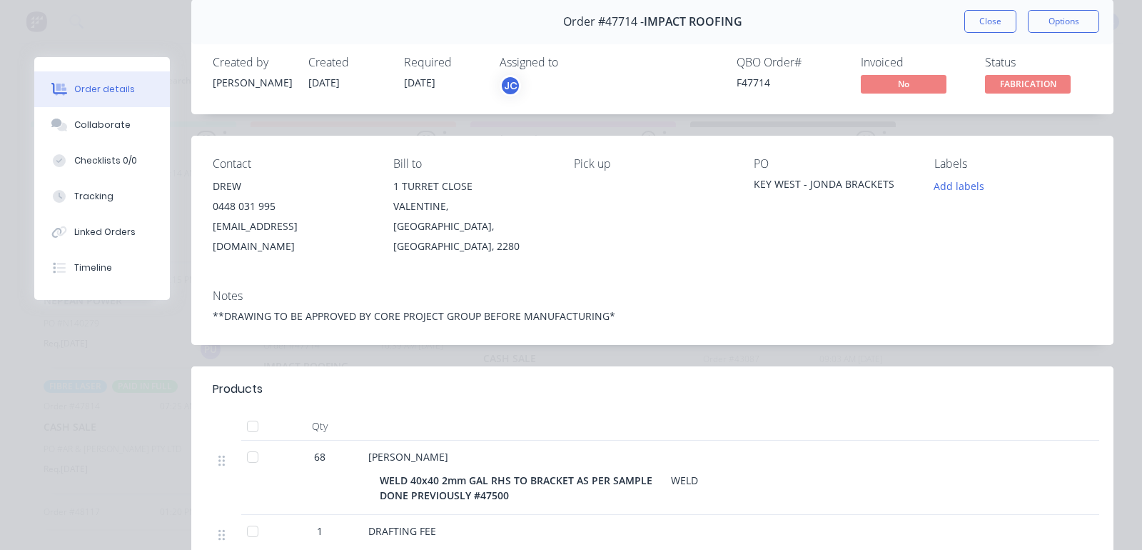
scroll to position [89, 0]
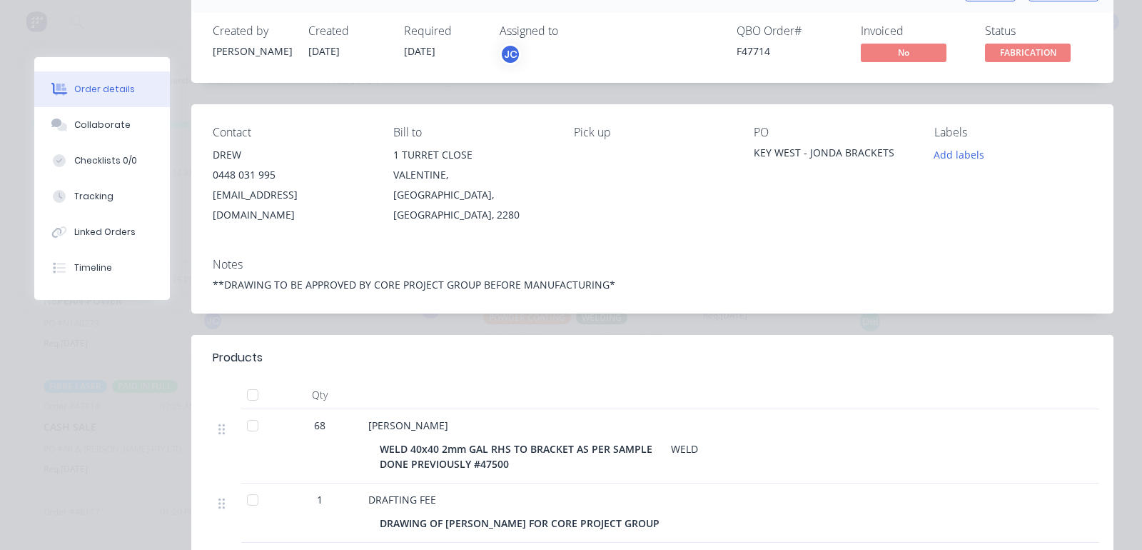
drag, startPoint x: 1014, startPoint y: 41, endPoint x: 1014, endPoint y: 51, distance: 10.0
click at [1014, 43] on div "Status FABRICATION" at bounding box center [1038, 44] width 107 height 41
click at [1011, 54] on span "FABRICATION" at bounding box center [1028, 53] width 86 height 18
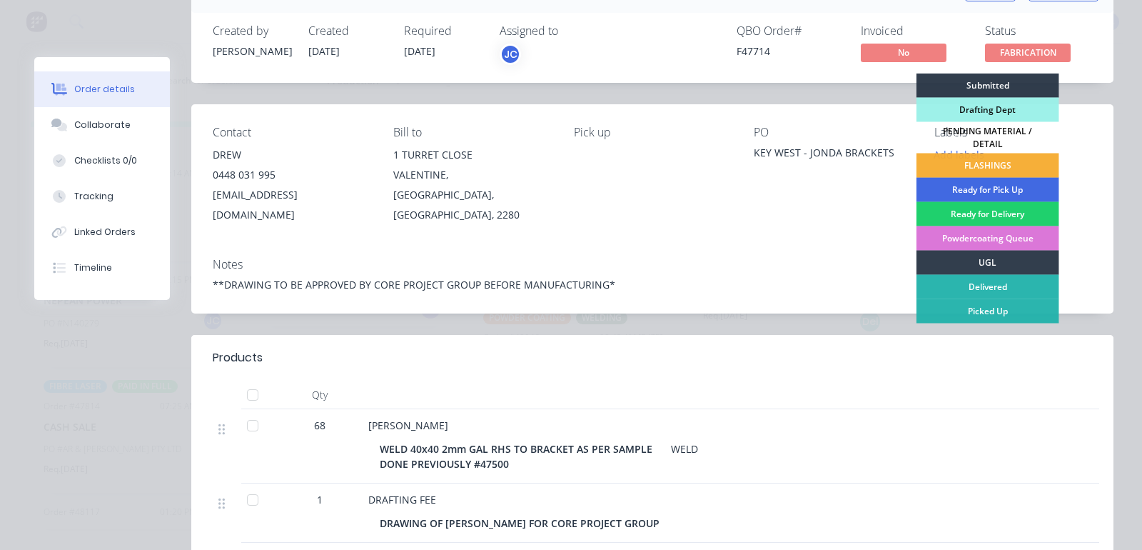
click at [997, 180] on div "Ready for Pick Up" at bounding box center [988, 190] width 143 height 24
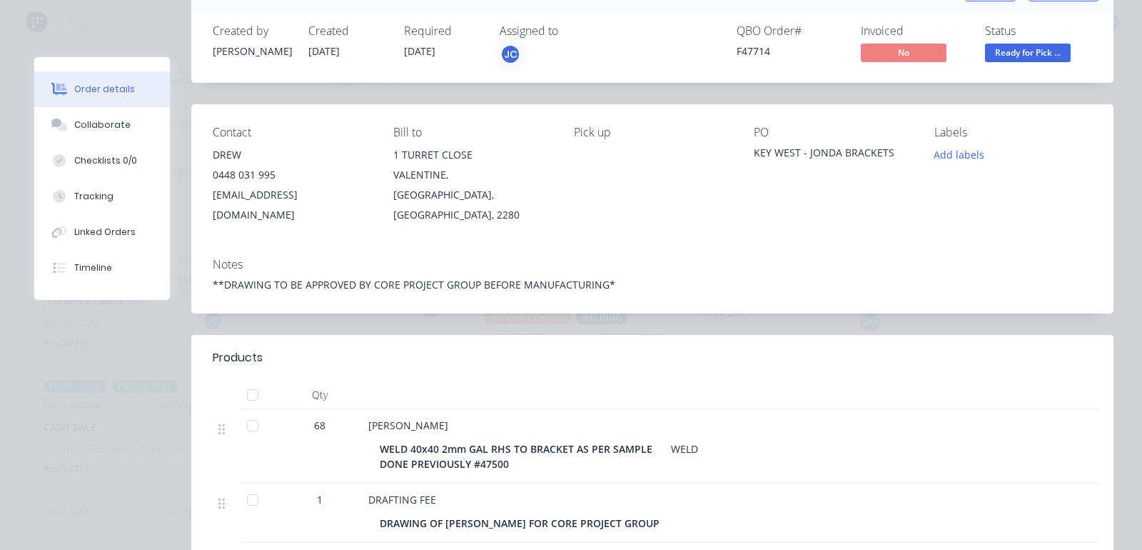
scroll to position [0, 0]
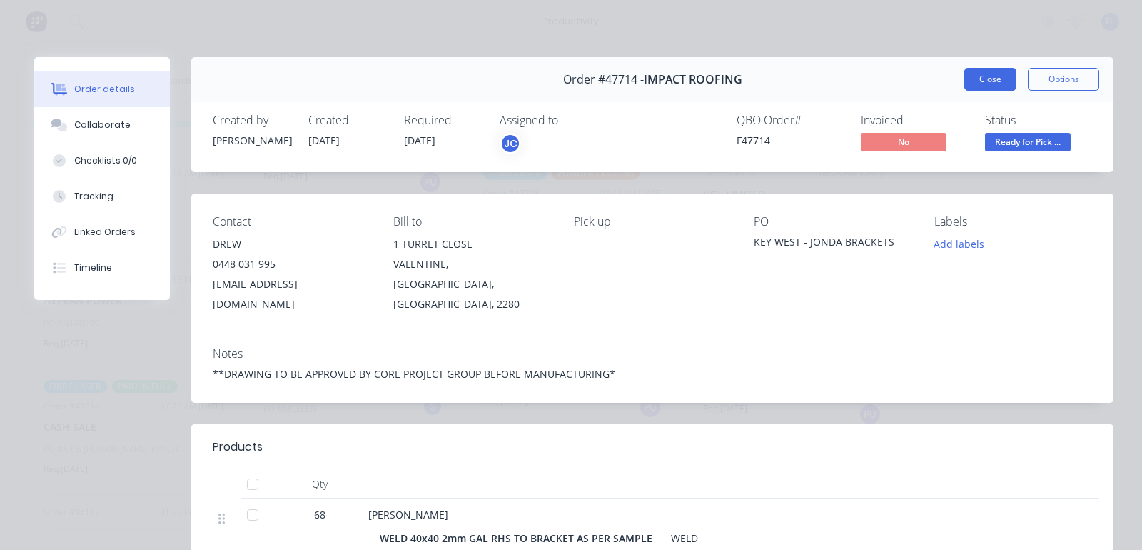
click at [984, 75] on button "Close" at bounding box center [990, 79] width 52 height 23
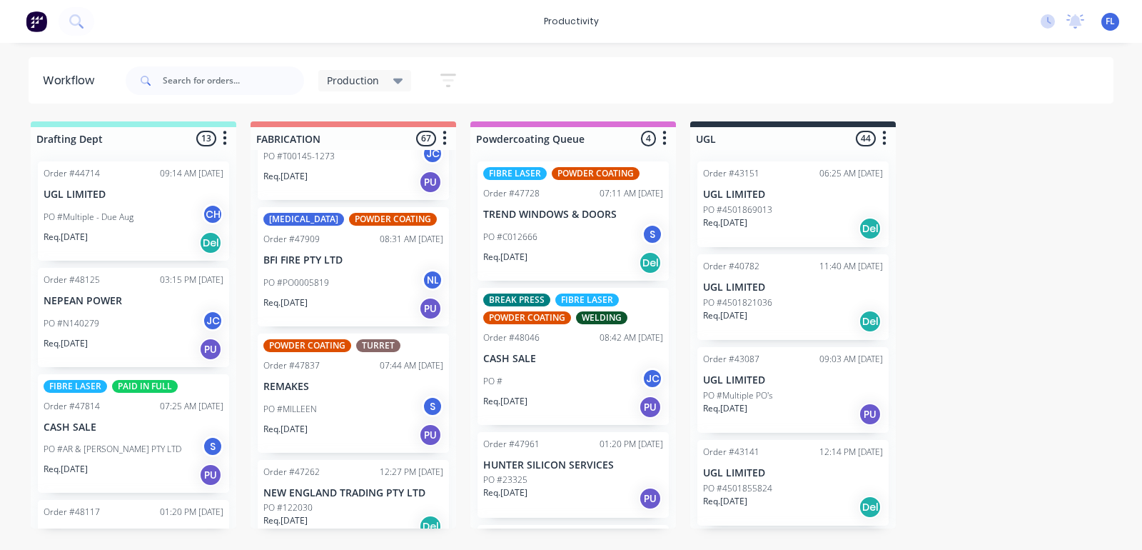
click at [297, 407] on p "PO #MILLEEN" at bounding box center [290, 409] width 54 height 13
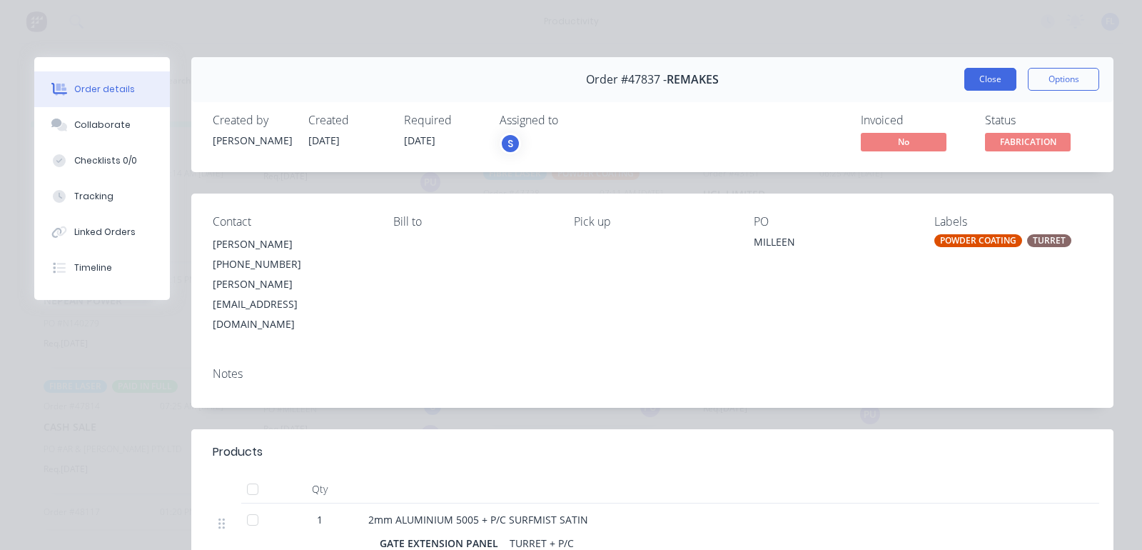
click at [979, 82] on button "Close" at bounding box center [990, 79] width 52 height 23
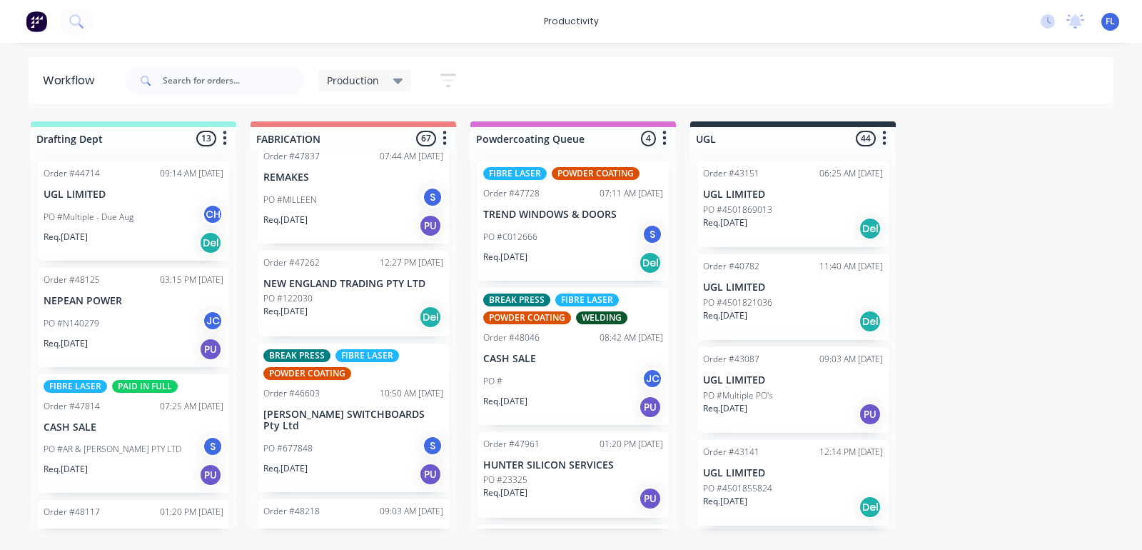
scroll to position [982, 0]
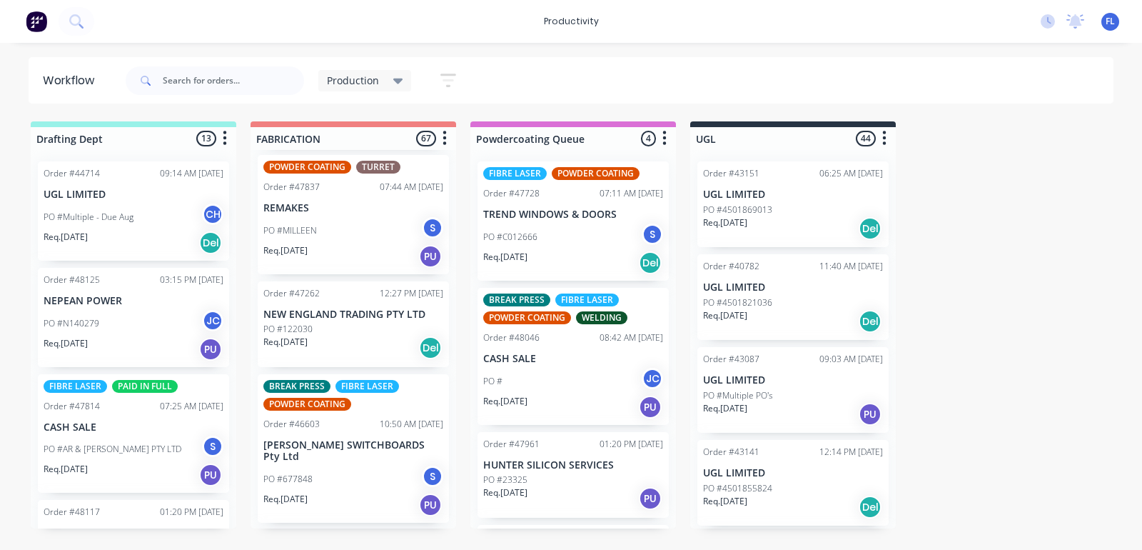
click at [338, 344] on div "Req. 29/09/25 Del" at bounding box center [353, 347] width 180 height 24
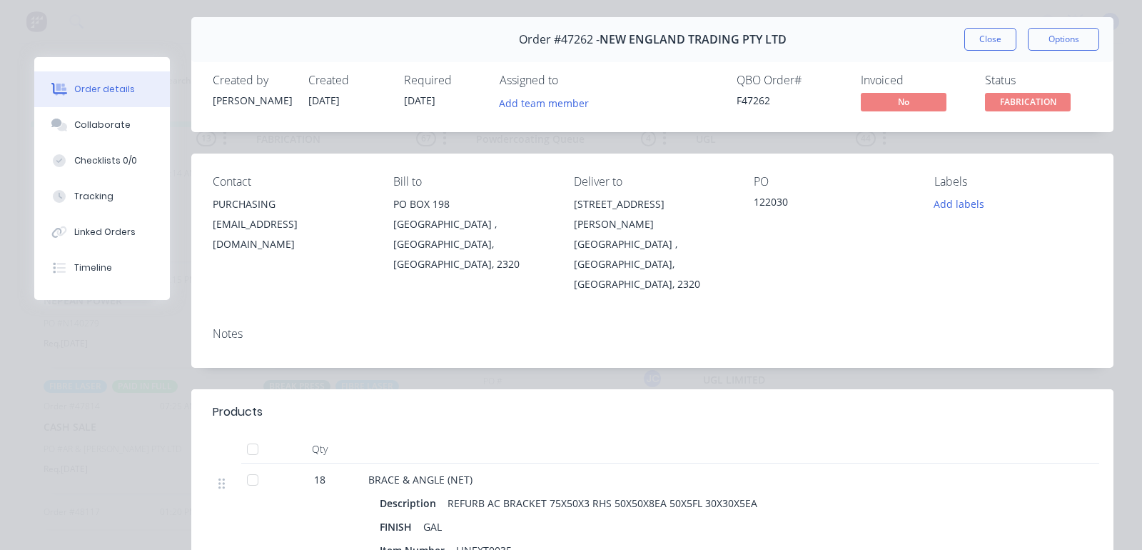
scroll to position [0, 0]
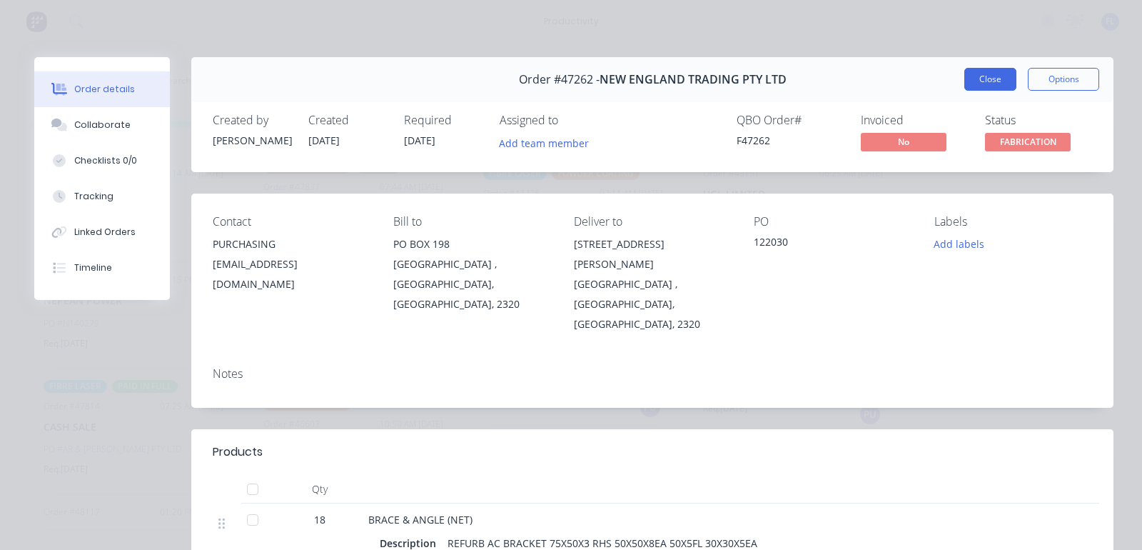
click at [964, 79] on button "Close" at bounding box center [990, 79] width 52 height 23
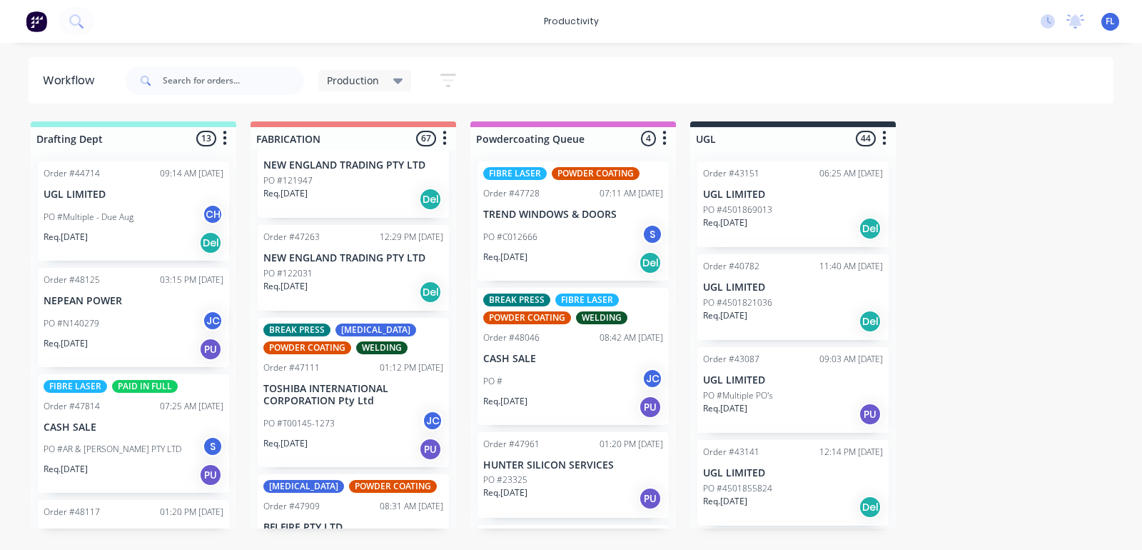
scroll to position [535, 0]
click at [337, 408] on div "BREAK PRESS CO2 Laser POWDER COATING WELDING Order #47111 01:12 PM 04/09/25 TOS…" at bounding box center [353, 392] width 191 height 149
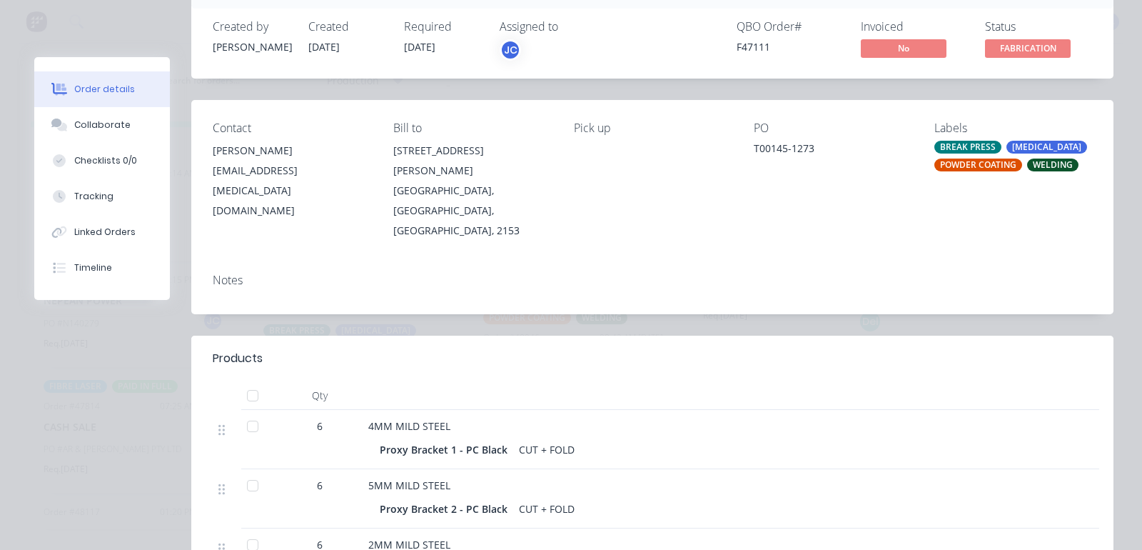
scroll to position [89, 0]
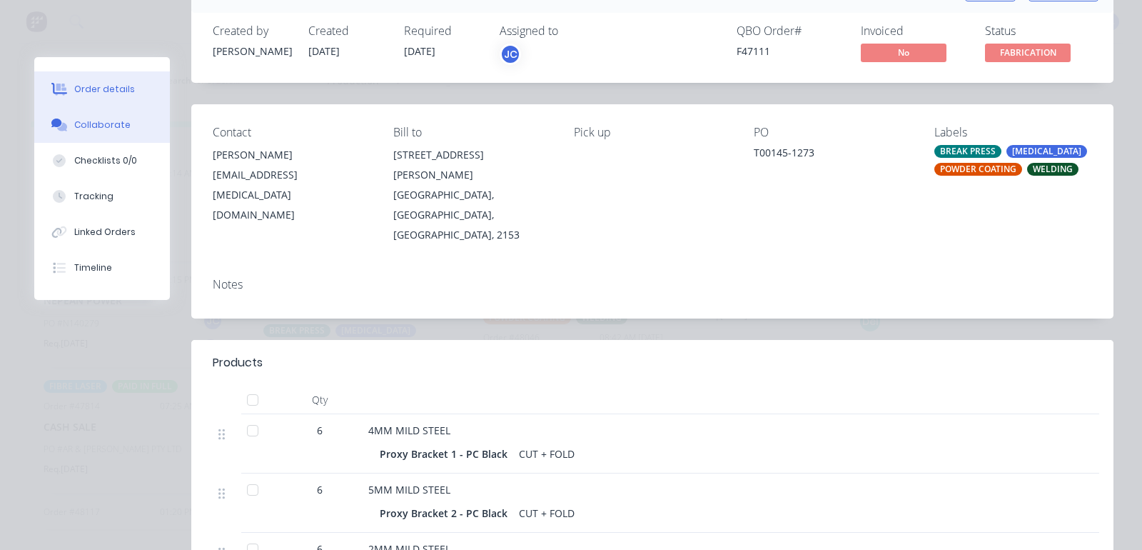
click at [91, 114] on button "Collaborate" at bounding box center [102, 125] width 136 height 36
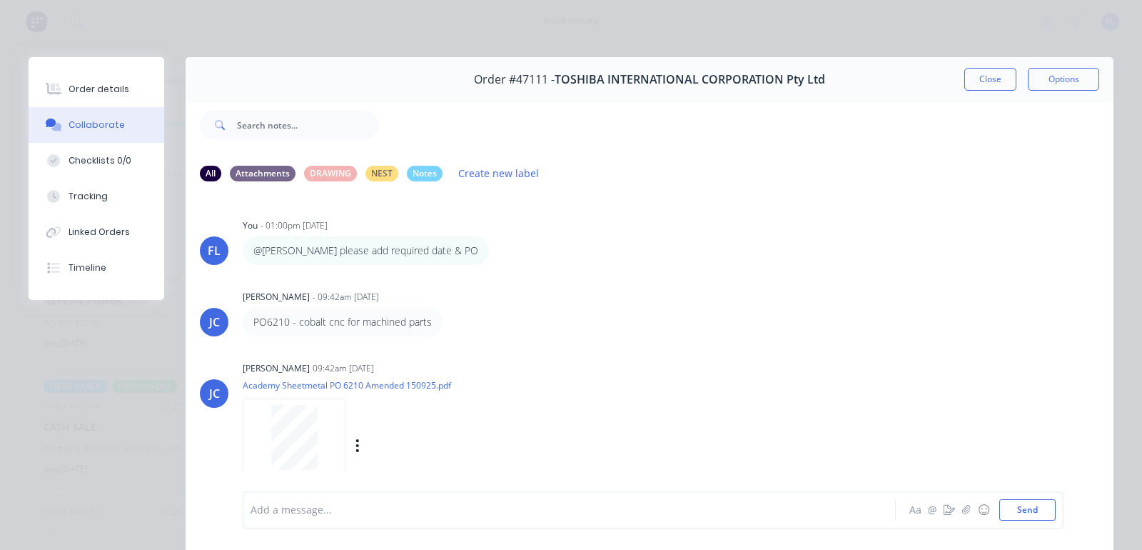
scroll to position [79, 0]
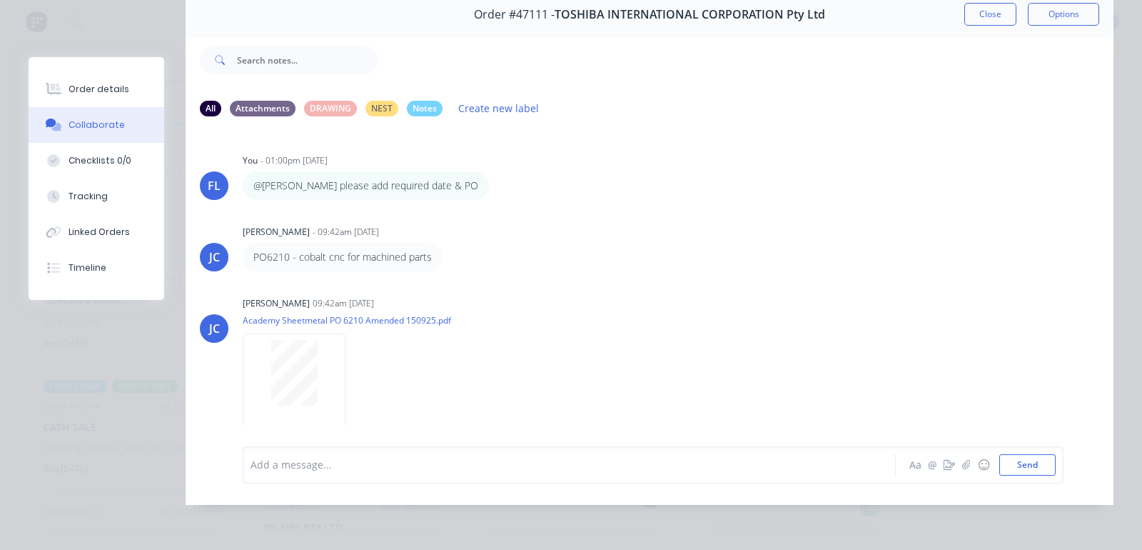
click at [69, 70] on div "Order details Collaborate Checklists 0/0 Tracking Linked Orders Timeline" at bounding box center [97, 178] width 136 height 243
click at [76, 88] on div "Order details" at bounding box center [99, 89] width 61 height 13
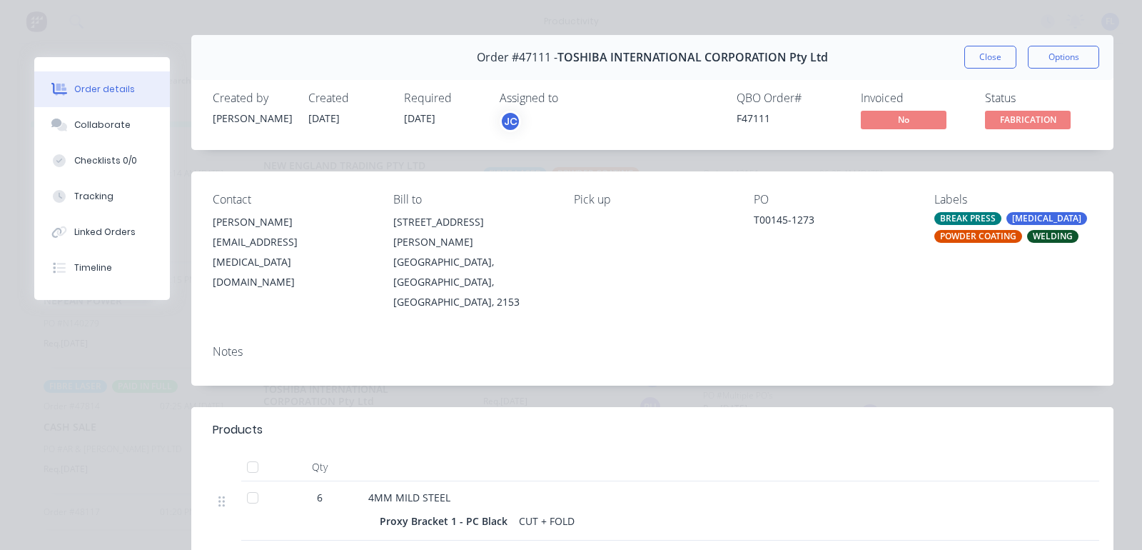
scroll to position [0, 0]
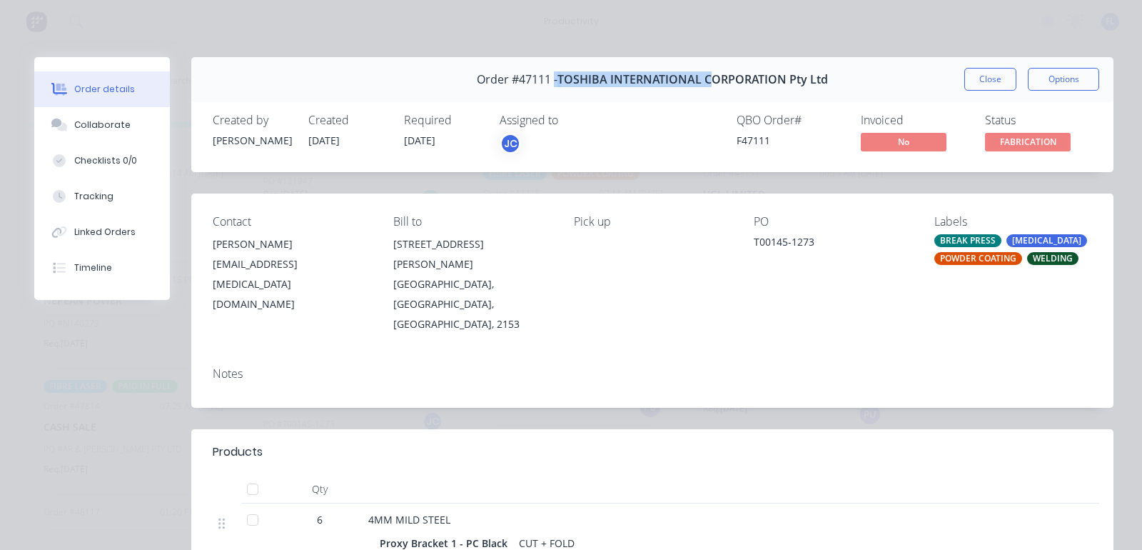
drag, startPoint x: 548, startPoint y: 80, endPoint x: 703, endPoint y: 71, distance: 155.8
click at [703, 71] on div "Order #47111 - TOSHIBA INTERNATIONAL CORPORATION Pty Ltd" at bounding box center [652, 80] width 351 height 42
click at [814, 80] on span "TOSHIBA INTERNATIONAL CORPORATION Pty Ltd" at bounding box center [692, 80] width 271 height 14
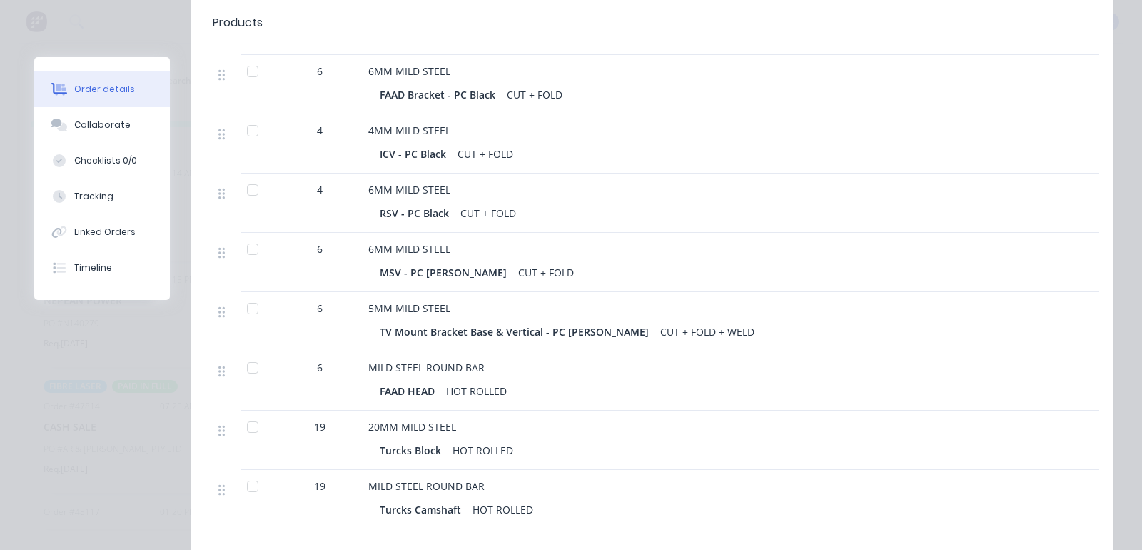
scroll to position [835, 0]
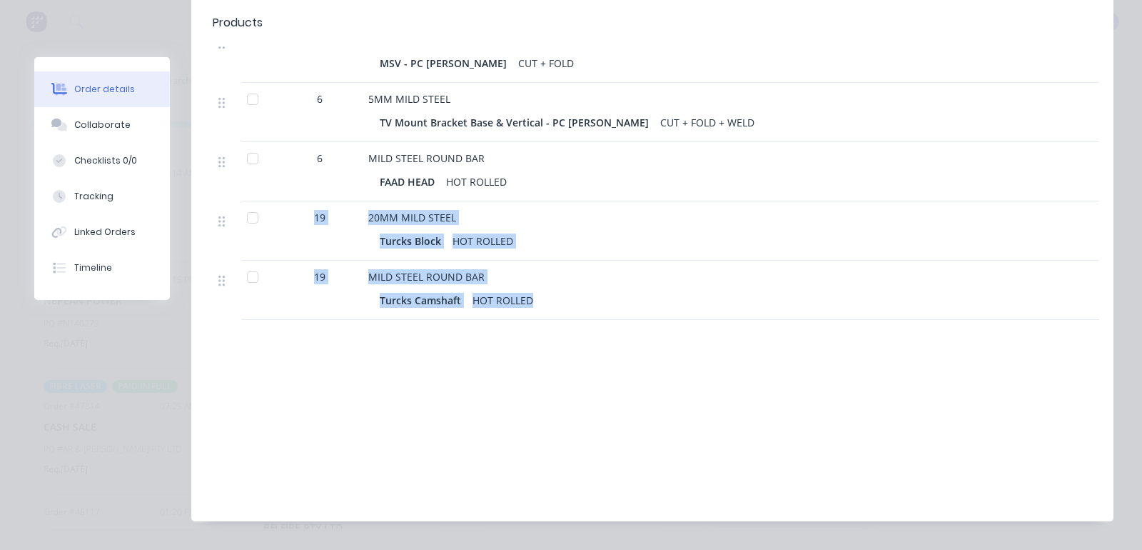
drag, startPoint x: 557, startPoint y: 252, endPoint x: 288, endPoint y: 181, distance: 278.4
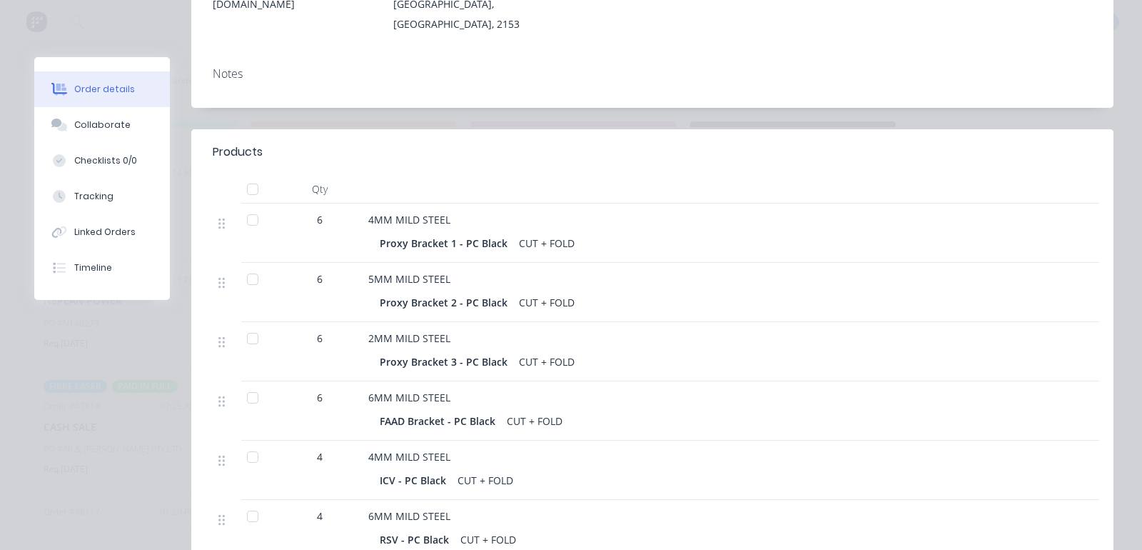
scroll to position [0, 0]
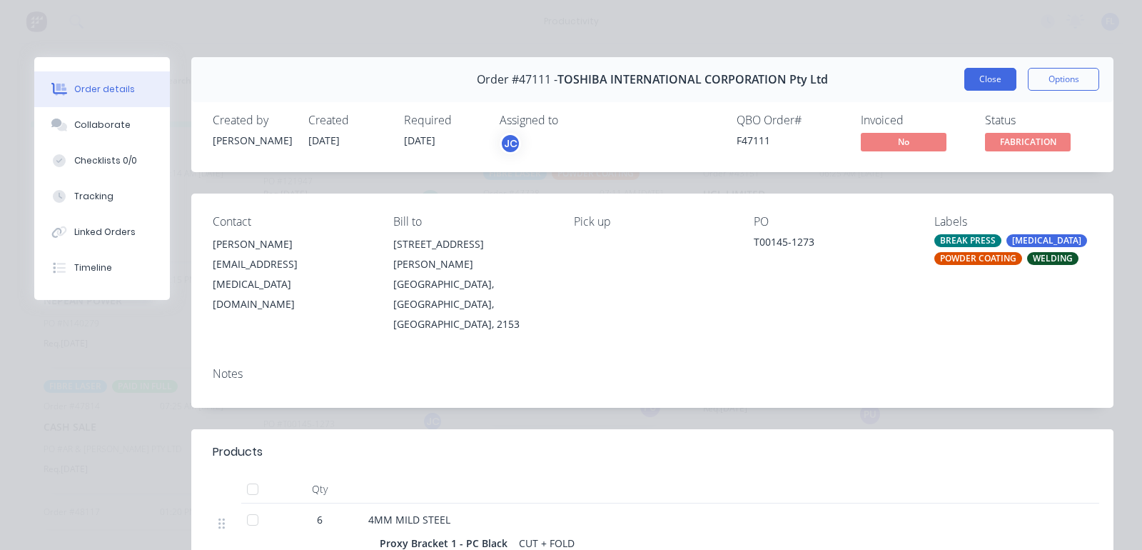
click at [967, 83] on button "Close" at bounding box center [990, 79] width 52 height 23
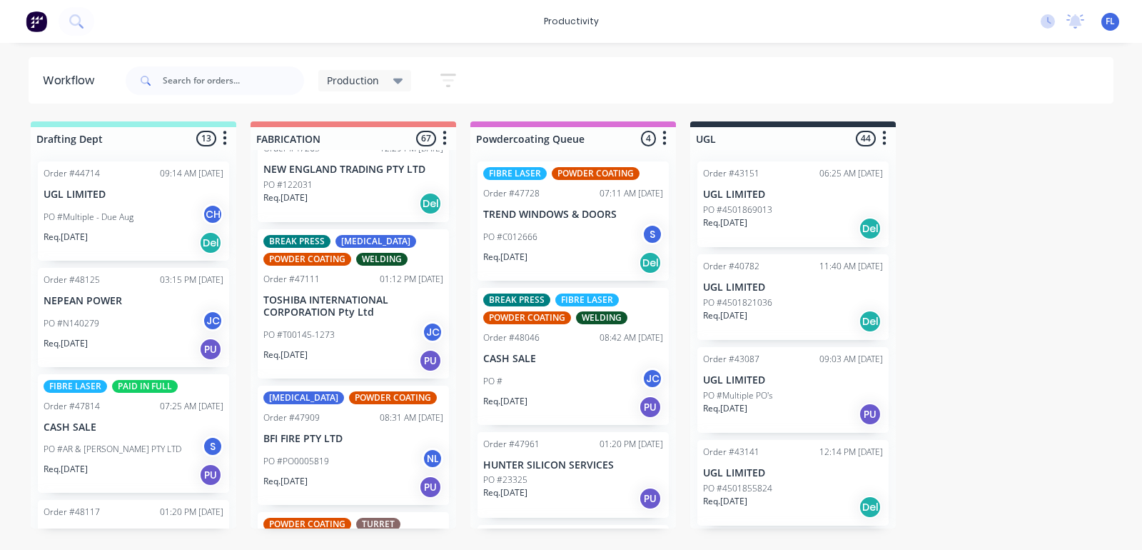
scroll to position [714, 0]
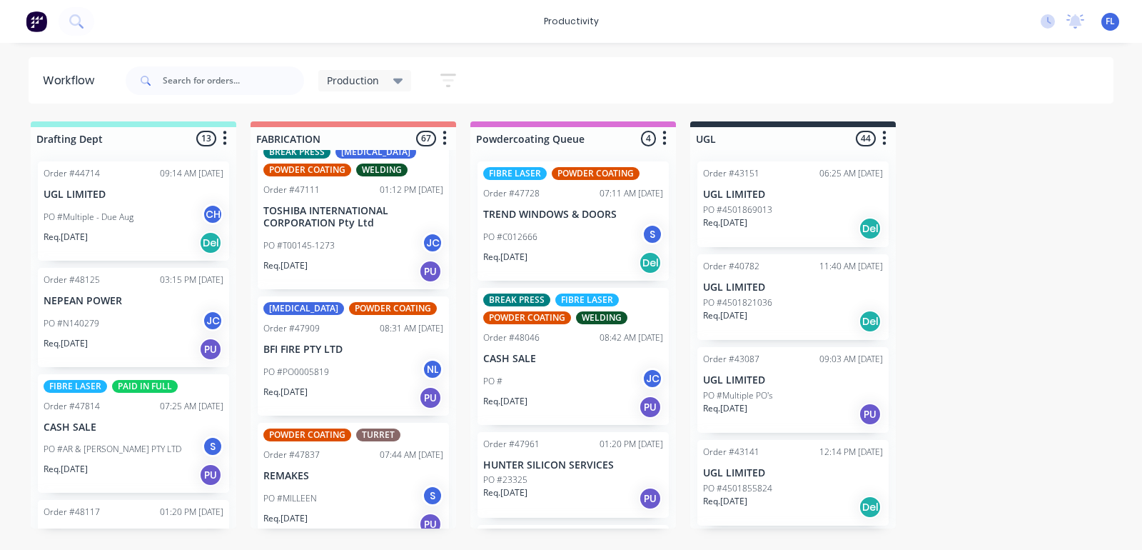
click at [343, 375] on div "PO #PO0005819 NL" at bounding box center [353, 371] width 180 height 27
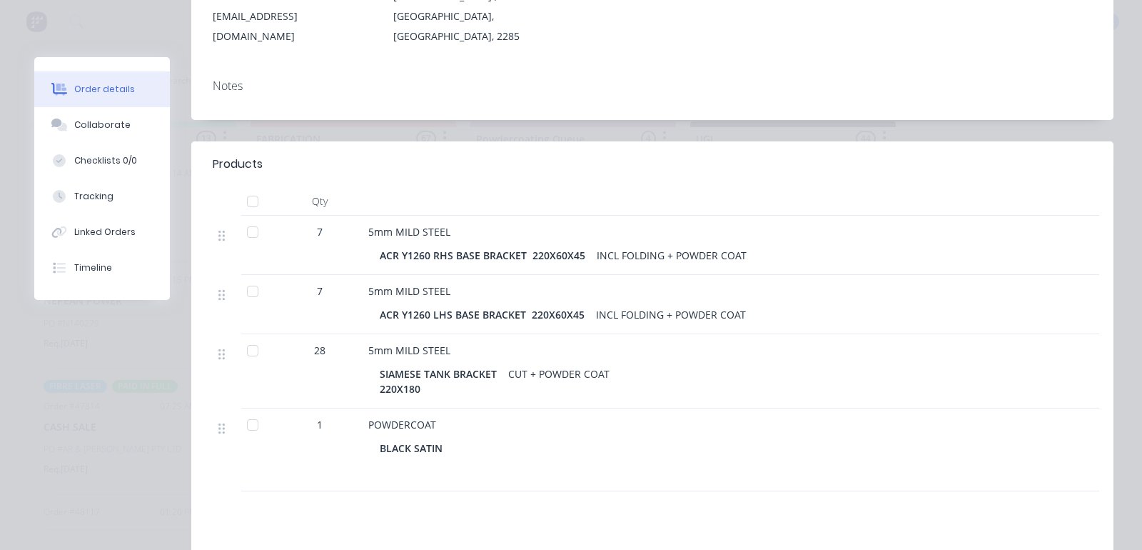
scroll to position [0, 0]
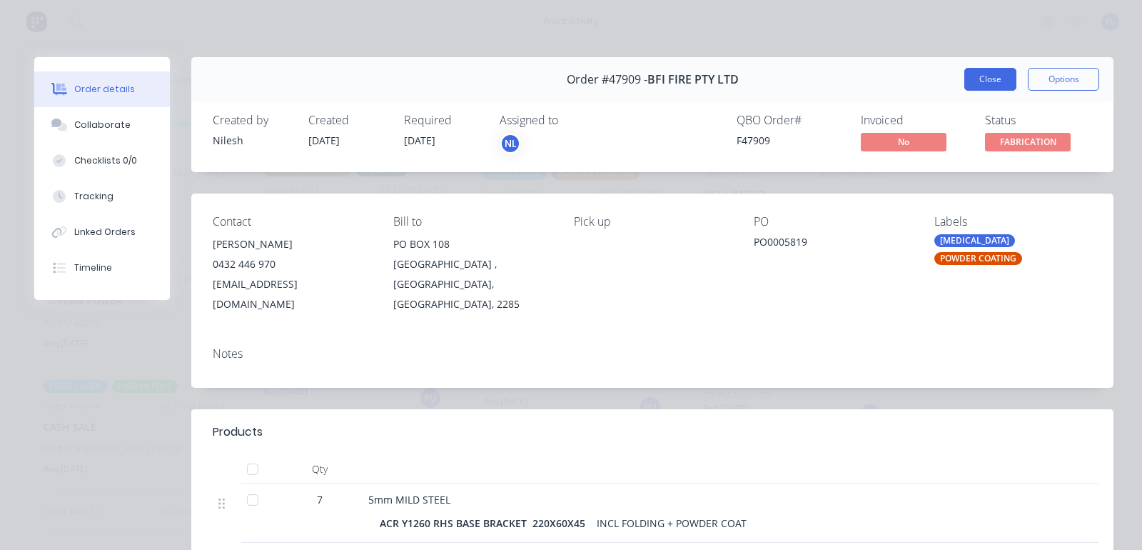
click at [994, 73] on button "Close" at bounding box center [990, 79] width 52 height 23
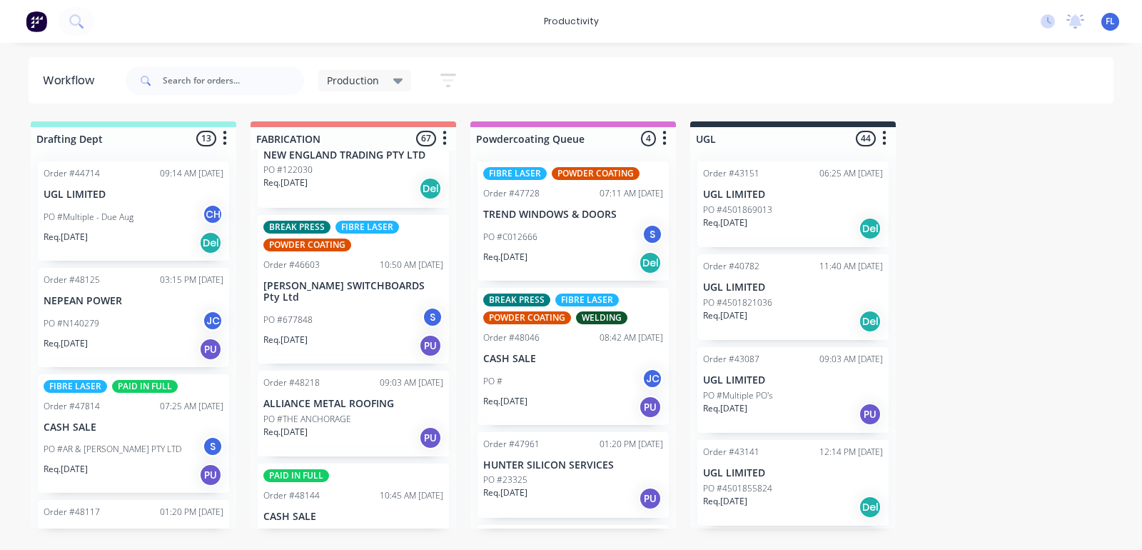
scroll to position [1160, 0]
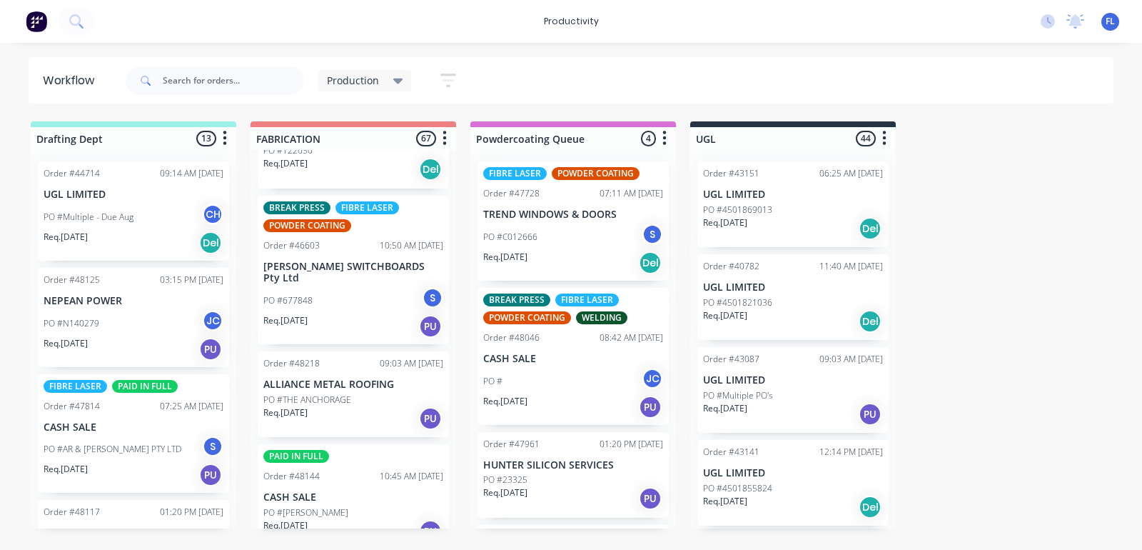
click at [337, 406] on div "Req. 30/09/25 PU" at bounding box center [353, 418] width 180 height 24
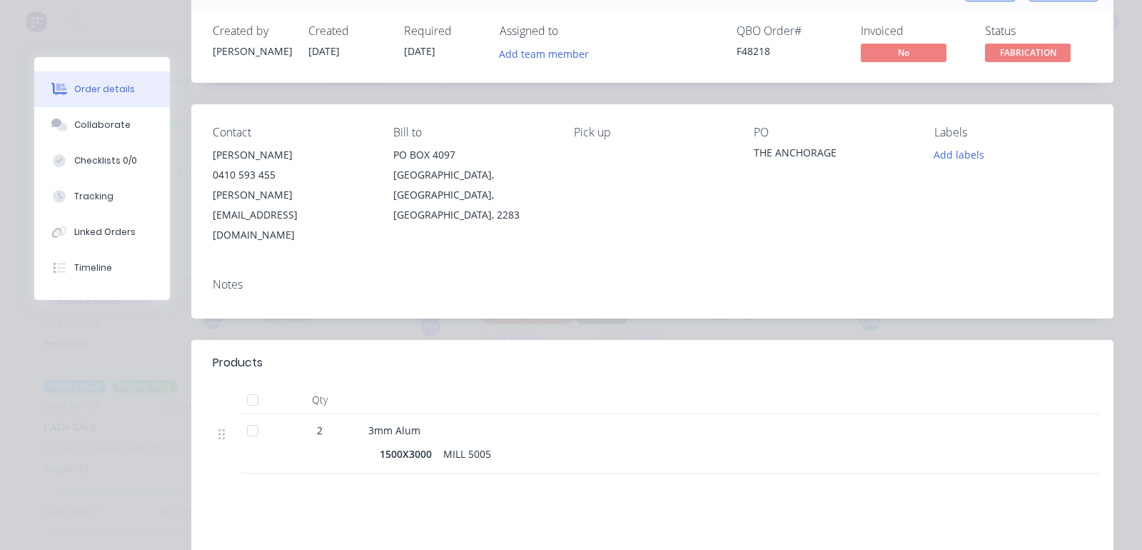
scroll to position [0, 0]
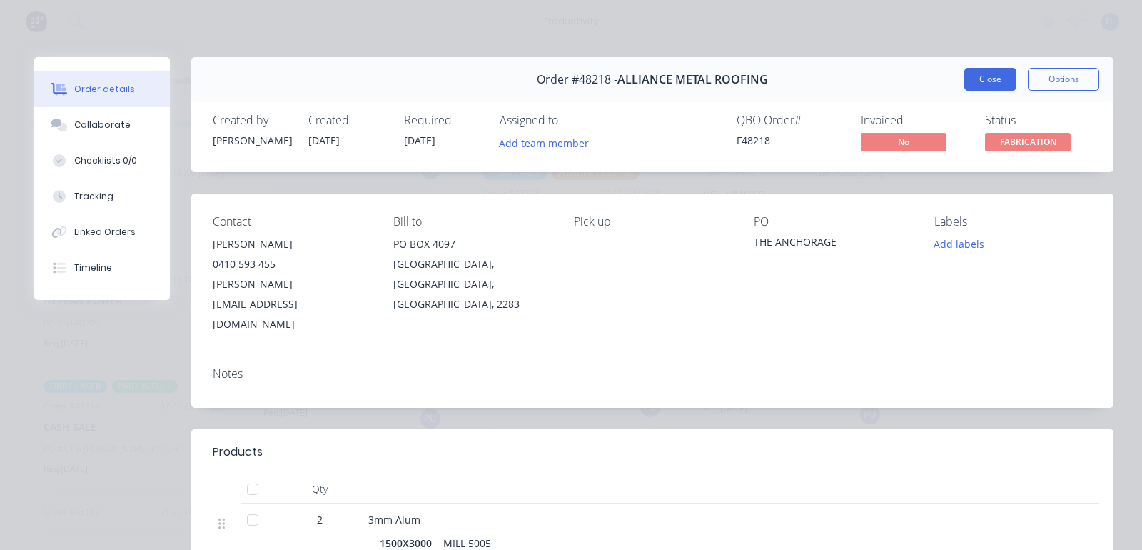
click at [964, 84] on button "Close" at bounding box center [990, 79] width 52 height 23
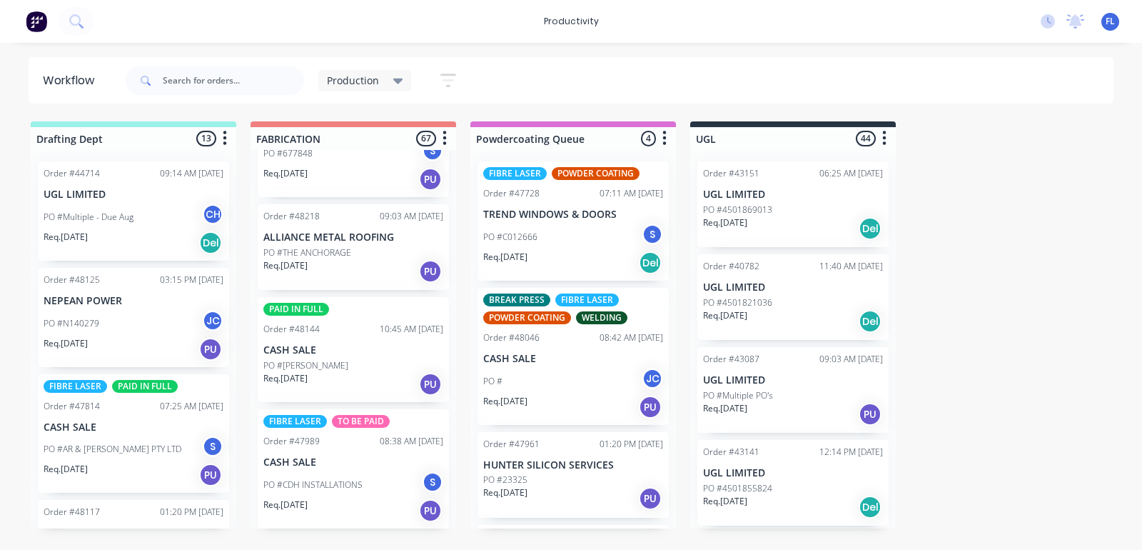
scroll to position [1338, 0]
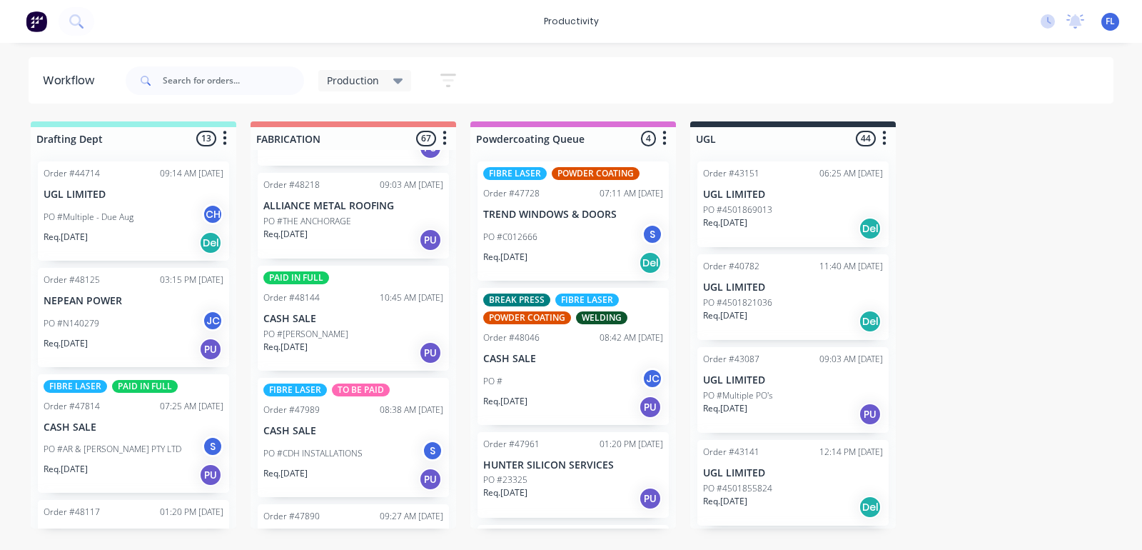
click at [308, 228] on p "Req. 30/09/25" at bounding box center [285, 234] width 44 height 13
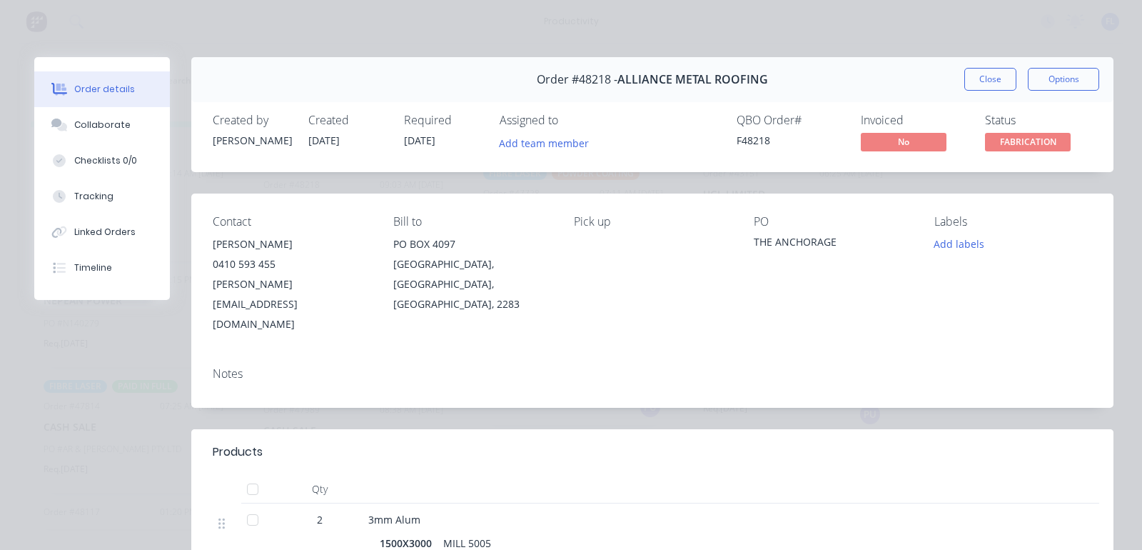
click at [1041, 133] on span "FABRICATION" at bounding box center [1028, 142] width 86 height 18
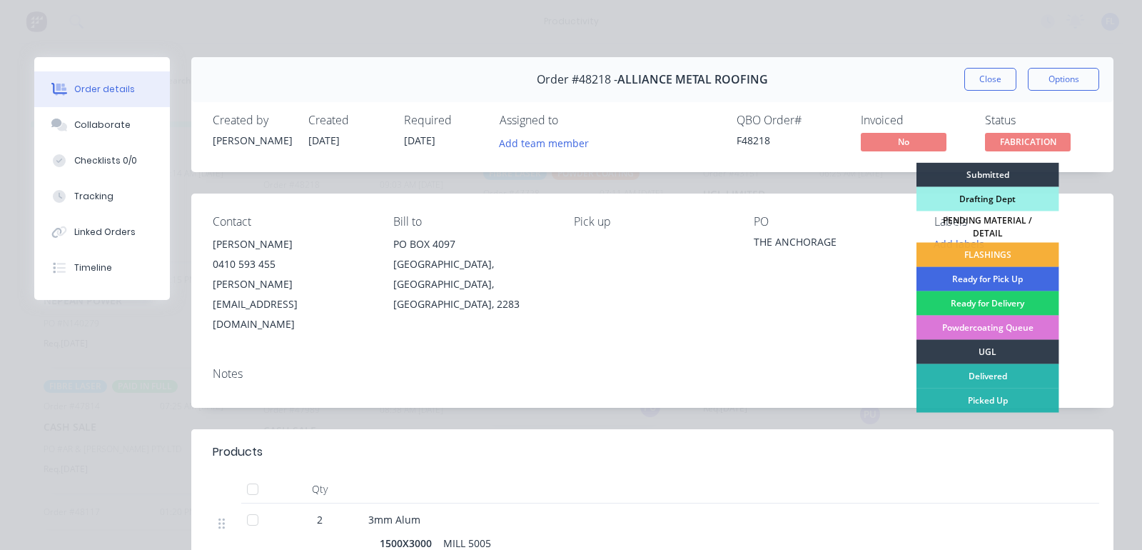
click at [1001, 268] on div "Ready for Pick Up" at bounding box center [988, 279] width 143 height 24
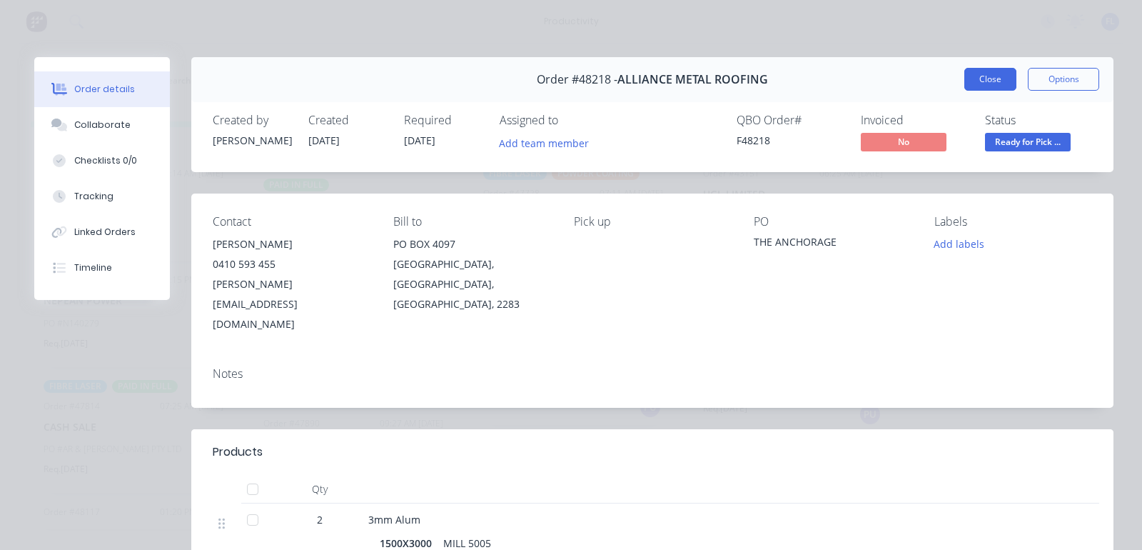
click at [969, 80] on button "Close" at bounding box center [990, 79] width 52 height 23
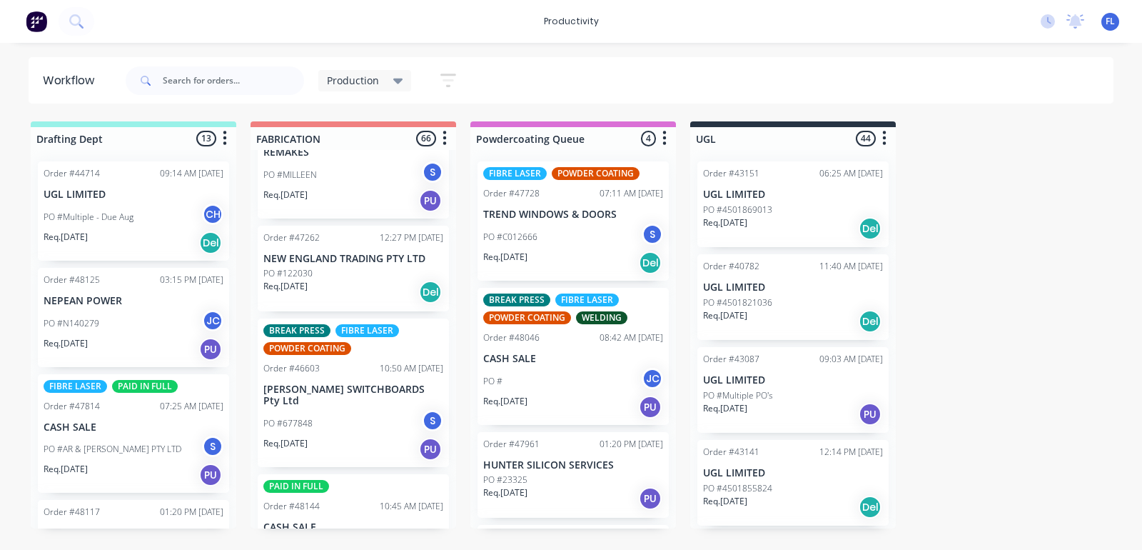
scroll to position [1160, 0]
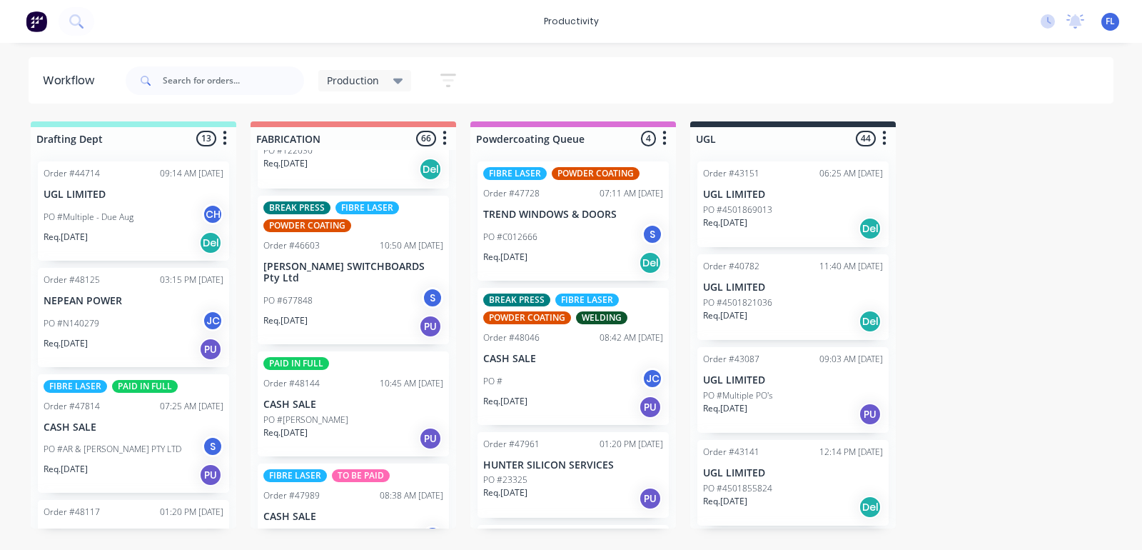
click at [318, 287] on div "PO #677848 S" at bounding box center [353, 300] width 180 height 27
